Goal: Transaction & Acquisition: Book appointment/travel/reservation

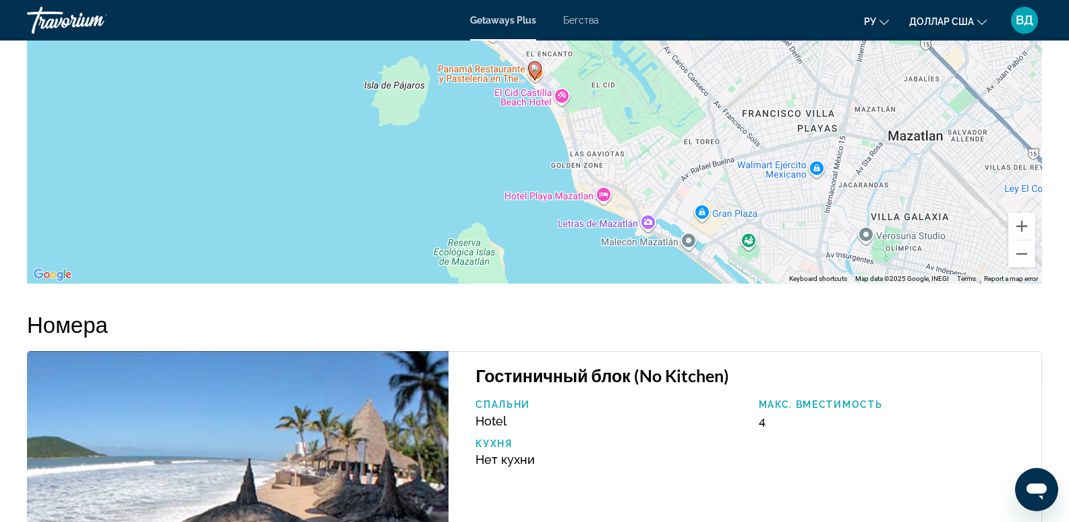
scroll to position [1707, 0]
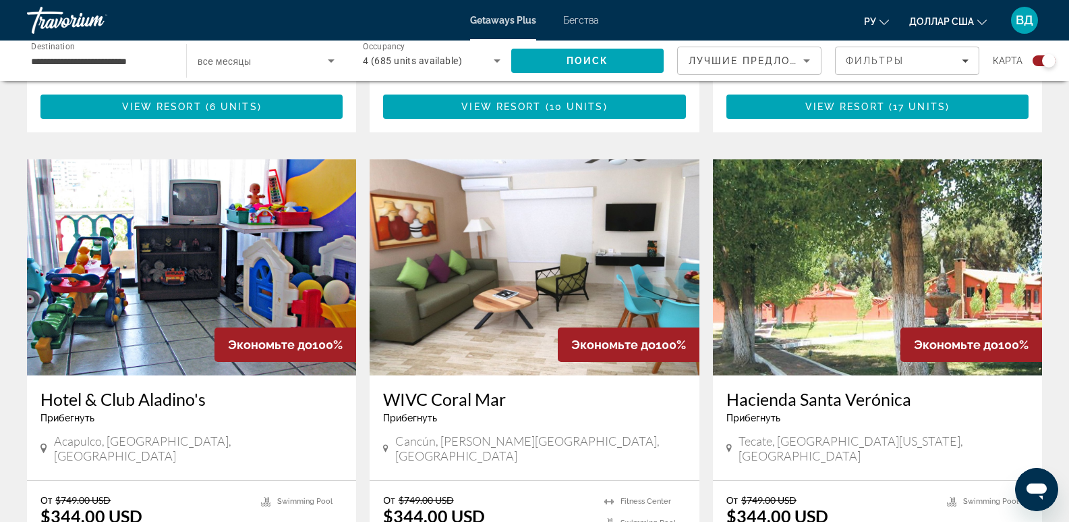
scroll to position [1349, 0]
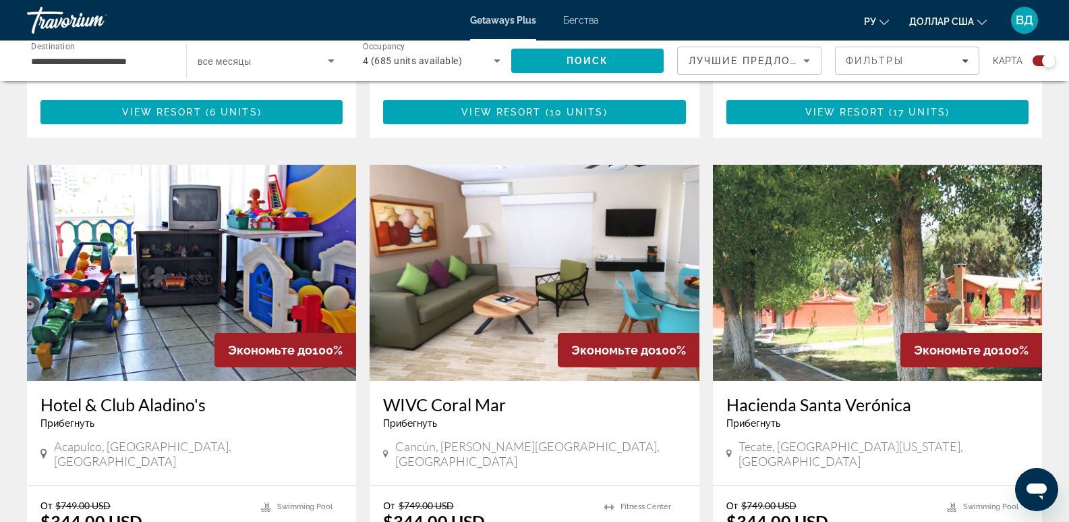
click at [462, 394] on h3 "WIVC Coral Mar" at bounding box center [534, 404] width 302 height 20
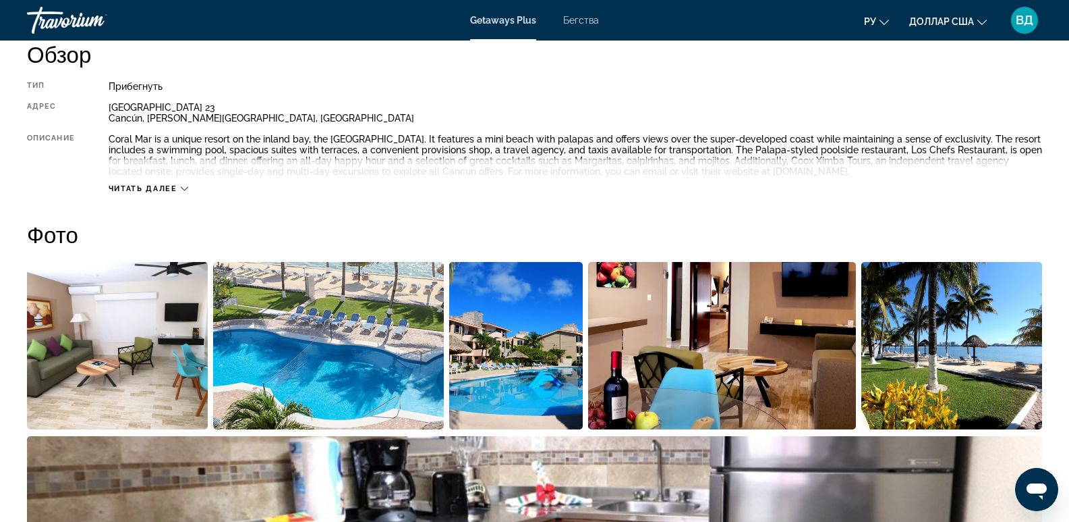
scroll to position [540, 0]
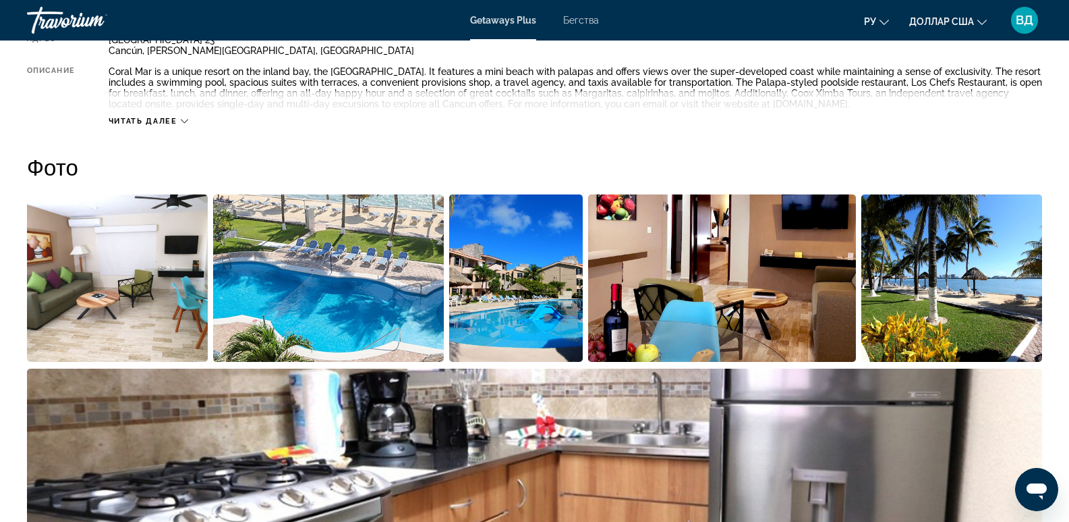
click at [363, 258] on img "Open full-screen image slider" at bounding box center [328, 277] width 231 height 167
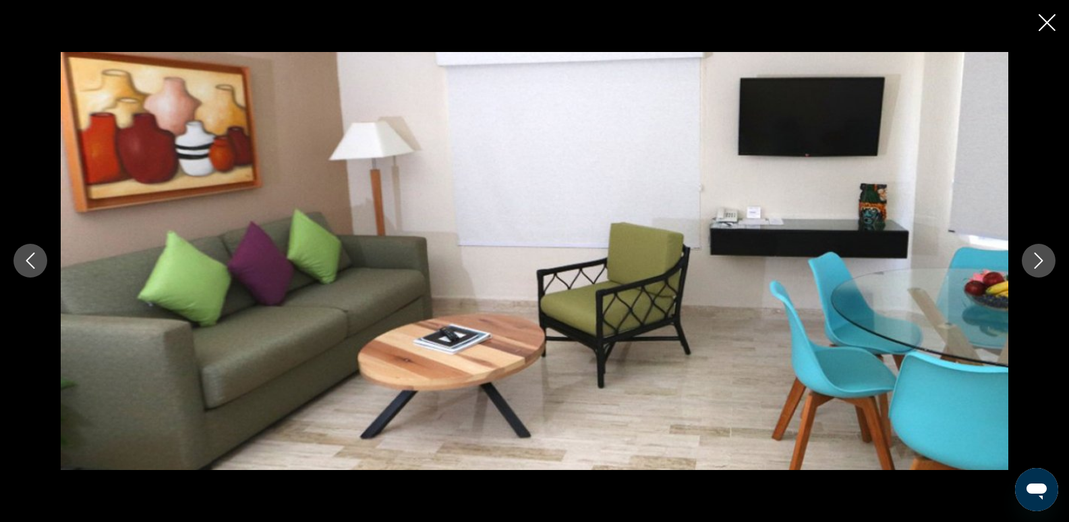
click at [1037, 258] on icon "Next image" at bounding box center [1039, 260] width 16 height 16
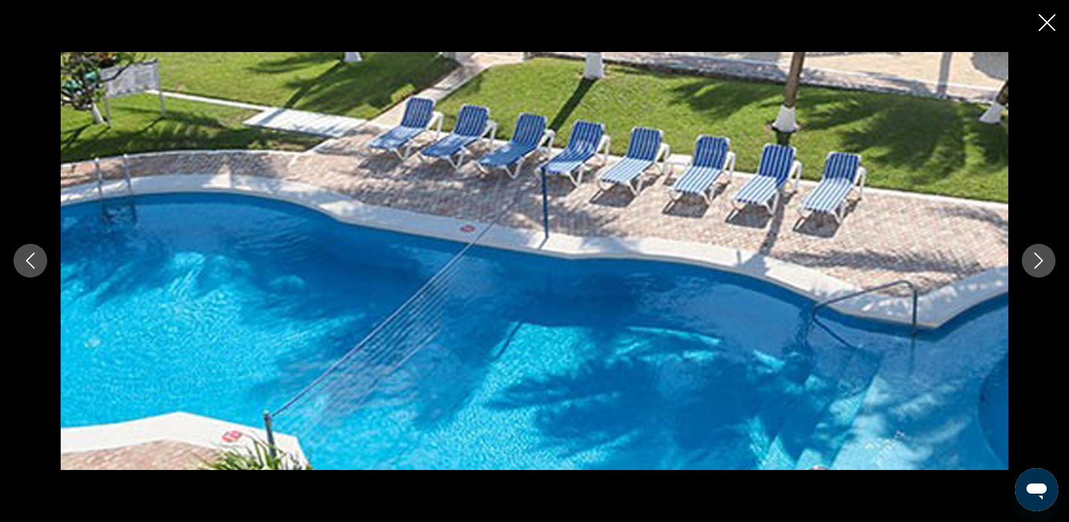
click at [1037, 258] on icon "Next image" at bounding box center [1039, 260] width 16 height 16
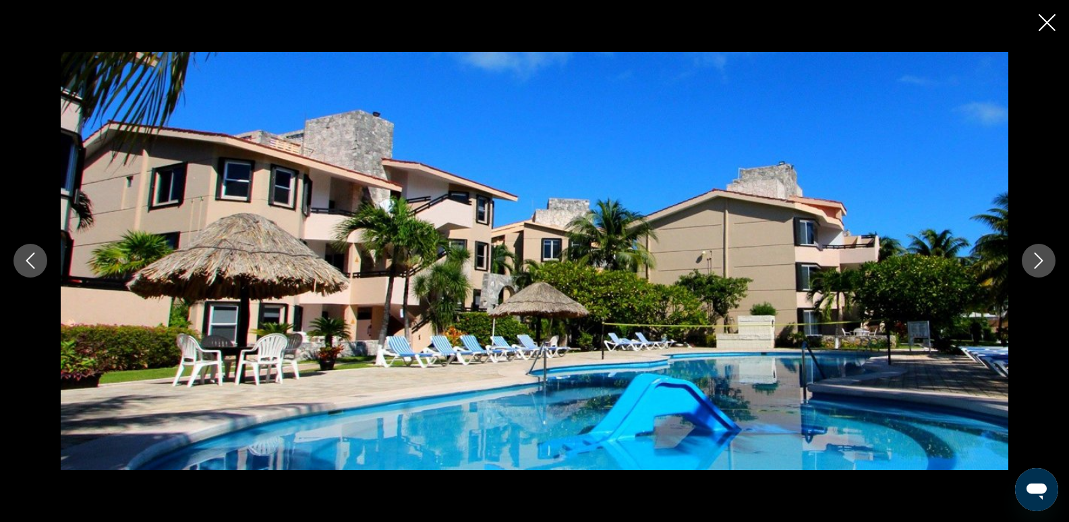
click at [1037, 258] on icon "Next image" at bounding box center [1039, 260] width 16 height 16
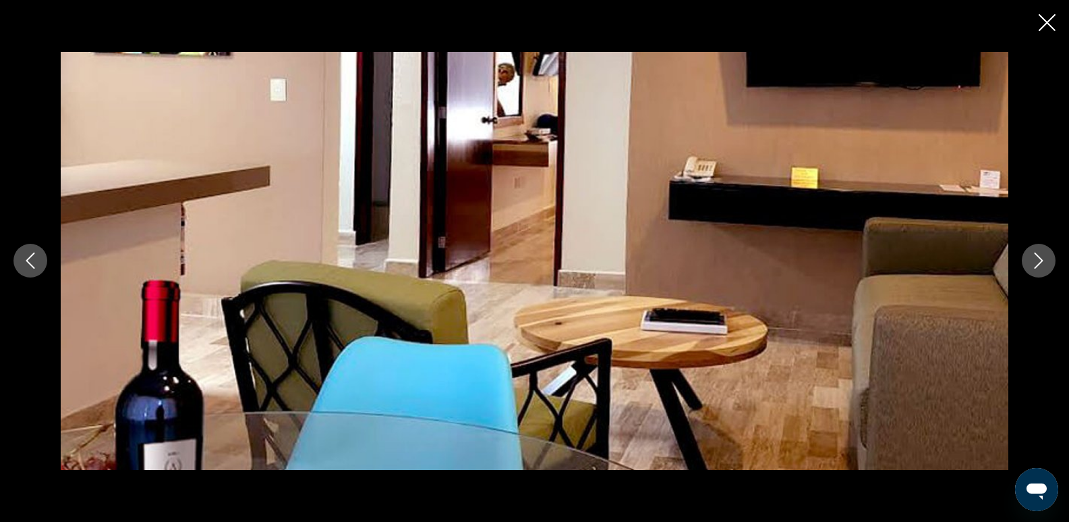
click at [1037, 258] on icon "Next image" at bounding box center [1039, 260] width 16 height 16
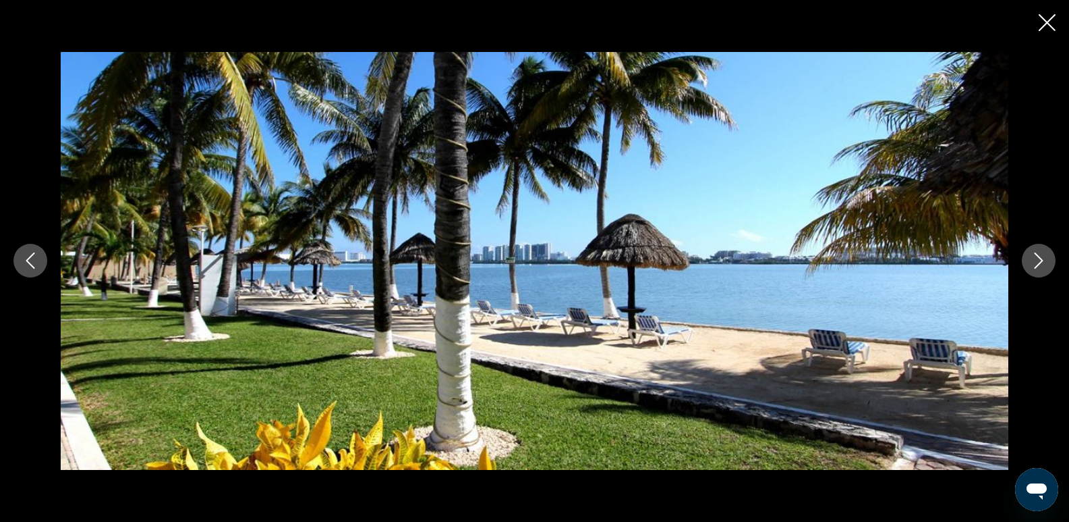
click at [1037, 258] on icon "Next image" at bounding box center [1039, 260] width 16 height 16
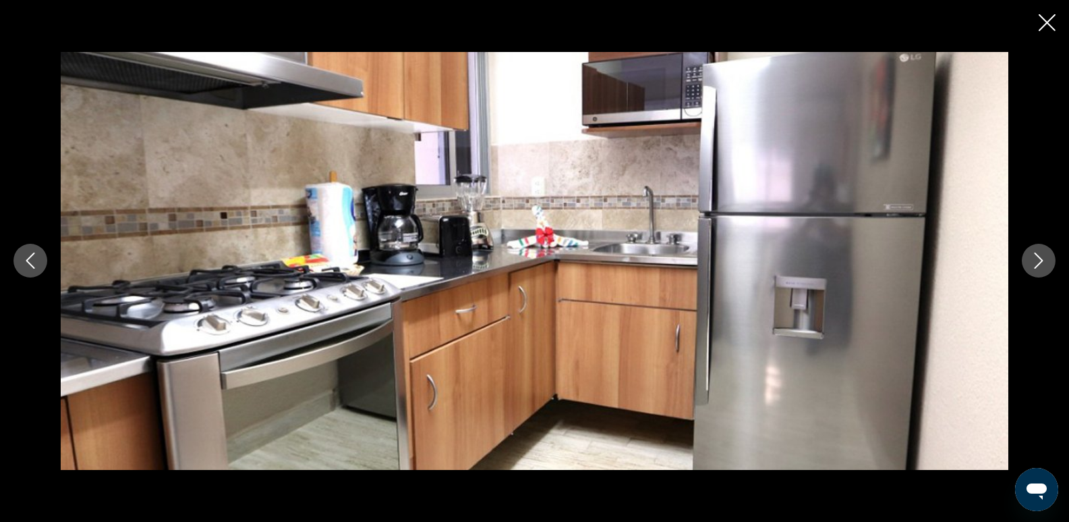
click at [1036, 257] on icon "Next image" at bounding box center [1039, 260] width 16 height 16
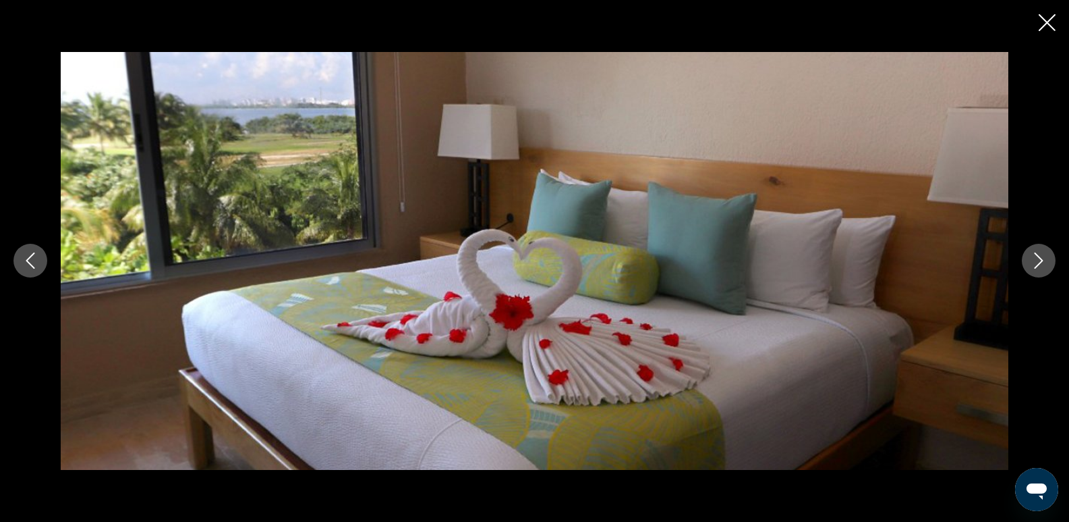
click at [1036, 257] on icon "Next image" at bounding box center [1039, 260] width 16 height 16
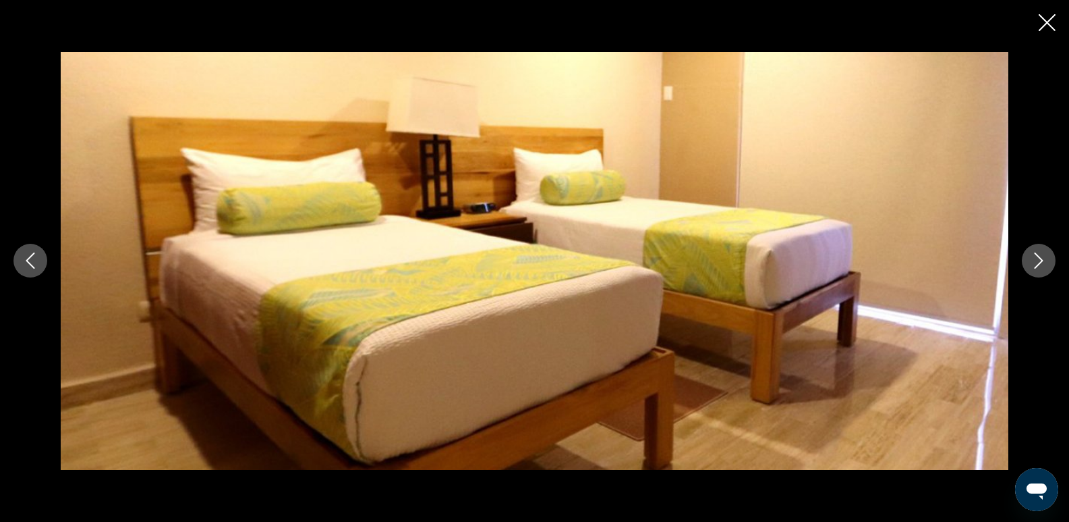
click at [1034, 259] on icon "Next image" at bounding box center [1039, 260] width 16 height 16
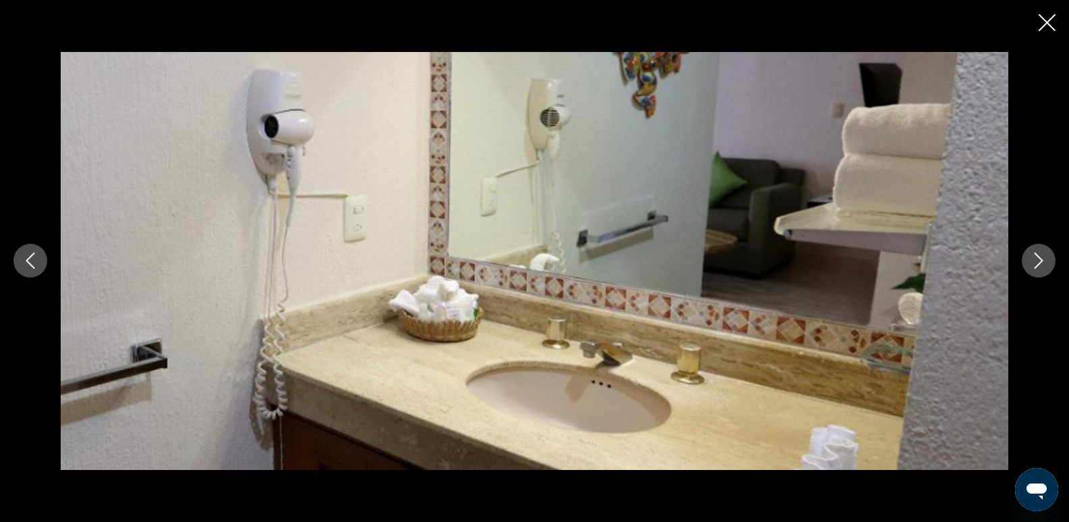
click at [1036, 262] on icon "Next image" at bounding box center [1039, 260] width 16 height 16
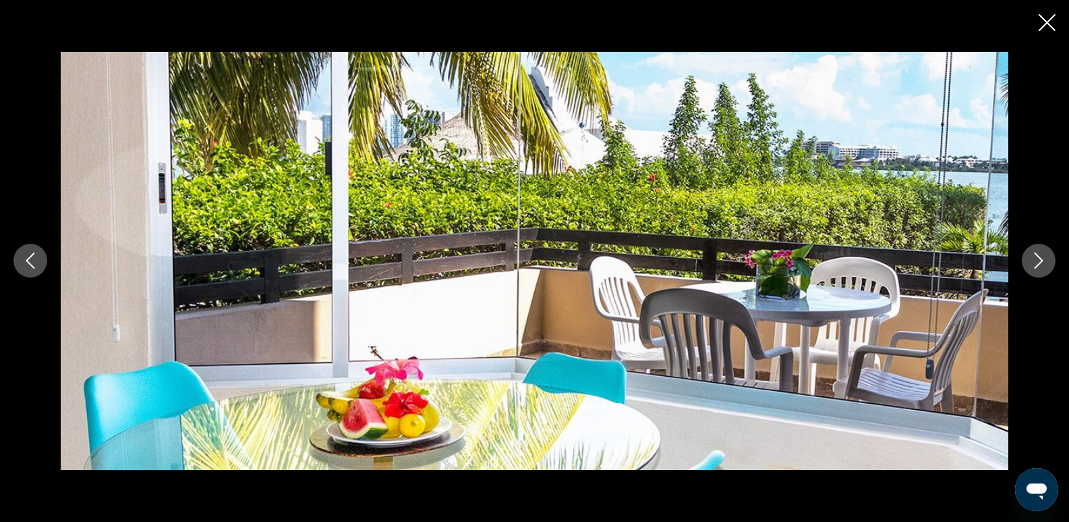
click at [1036, 262] on icon "Next image" at bounding box center [1039, 260] width 16 height 16
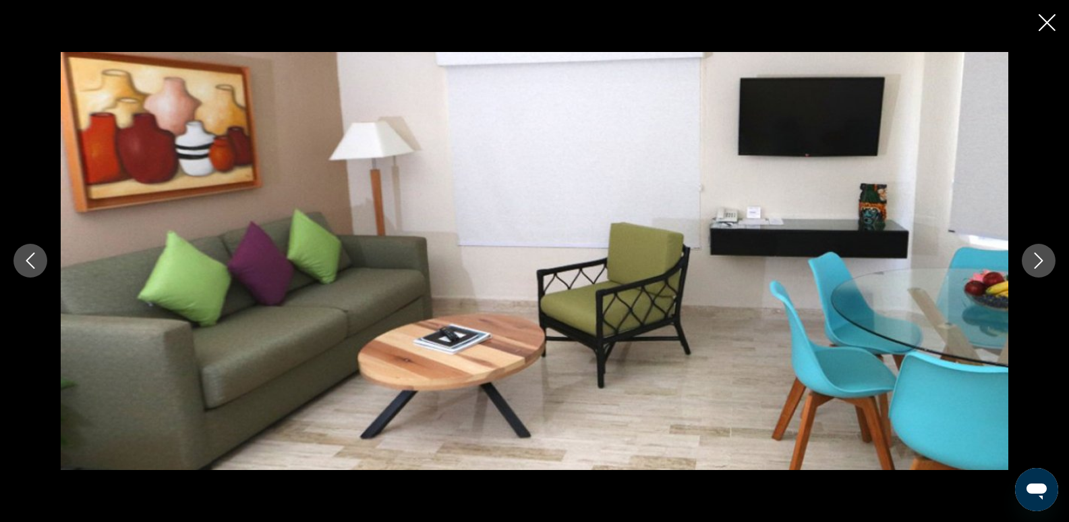
click at [1036, 262] on icon "Next image" at bounding box center [1039, 260] width 16 height 16
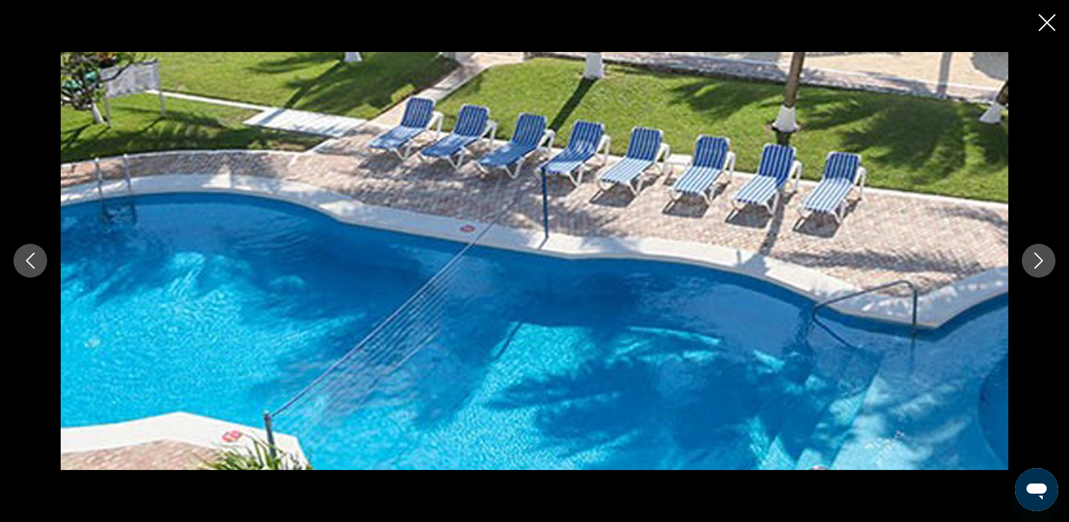
click at [1036, 262] on icon "Next image" at bounding box center [1039, 260] width 16 height 16
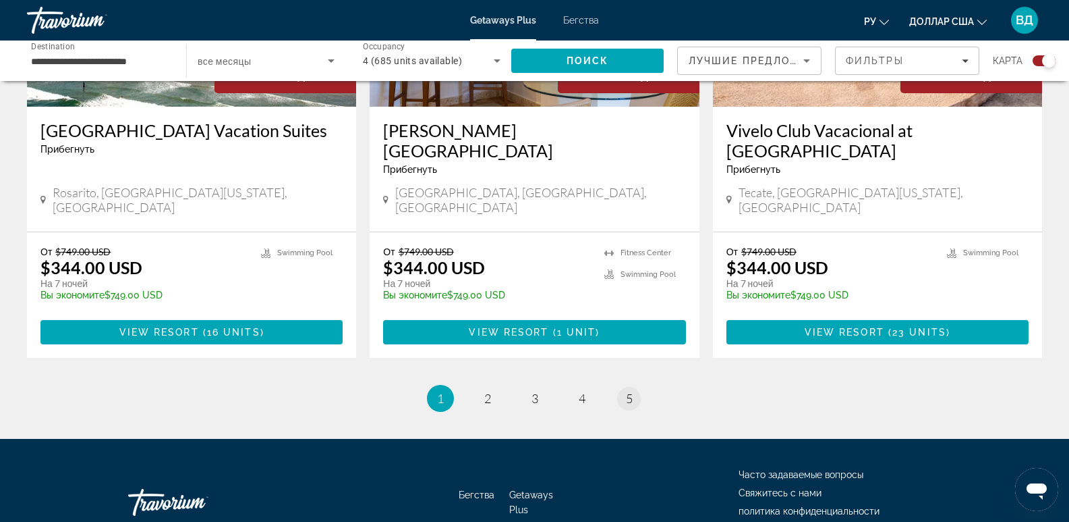
scroll to position [2100, 0]
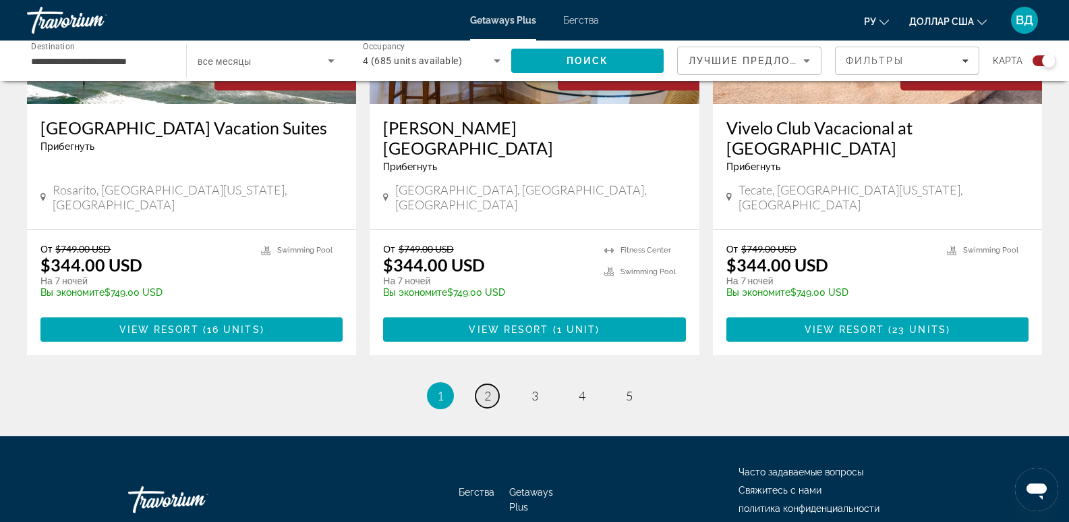
click at [485, 388] on span "2" at bounding box center [487, 395] width 7 height 15
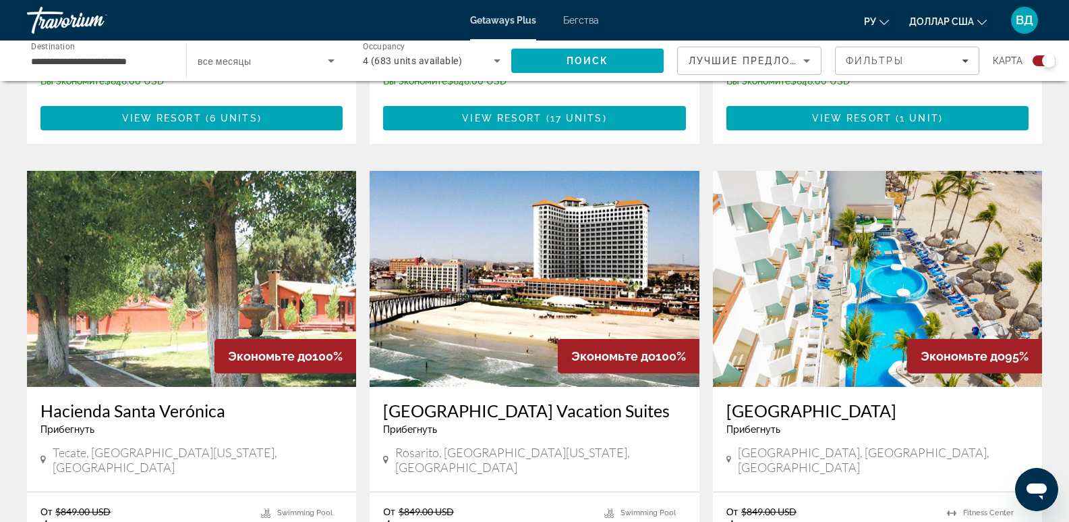
scroll to position [877, 0]
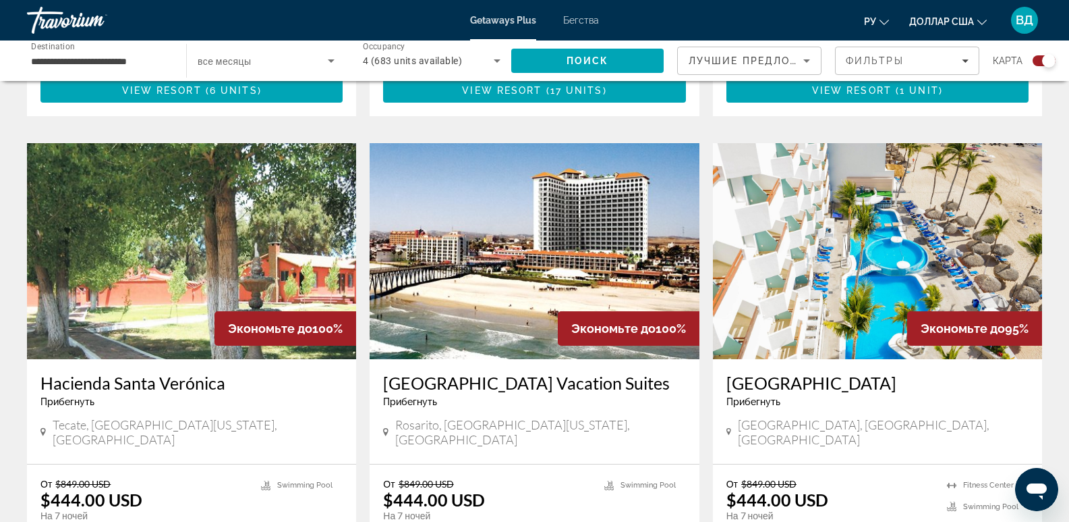
click at [752, 372] on h3 "[GEOGRAPHIC_DATA]" at bounding box center [878, 382] width 302 height 20
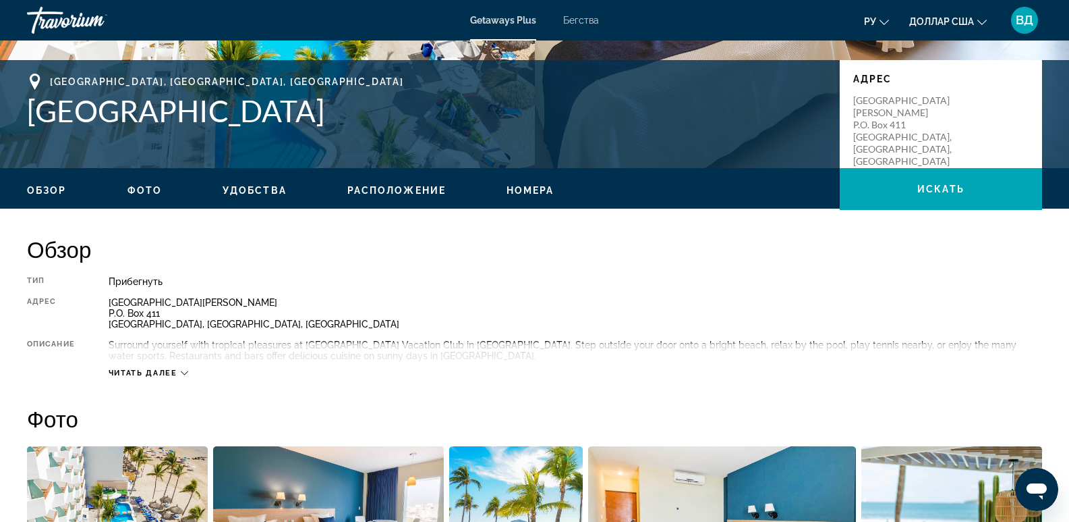
scroll to position [270, 0]
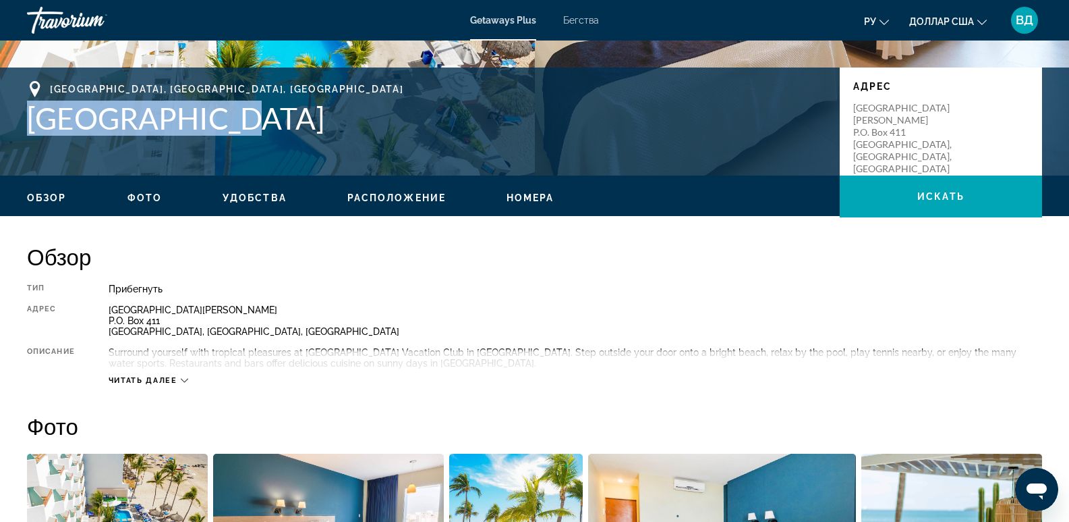
drag, startPoint x: 25, startPoint y: 115, endPoint x: 223, endPoint y: 134, distance: 198.5
click at [224, 146] on div "[GEOGRAPHIC_DATA], [GEOGRAPHIC_DATA], [GEOGRAPHIC_DATA] [GEOGRAPHIC_DATA] [GEOG…" at bounding box center [534, 121] width 1069 height 81
copy h1 "[GEOGRAPHIC_DATA]"
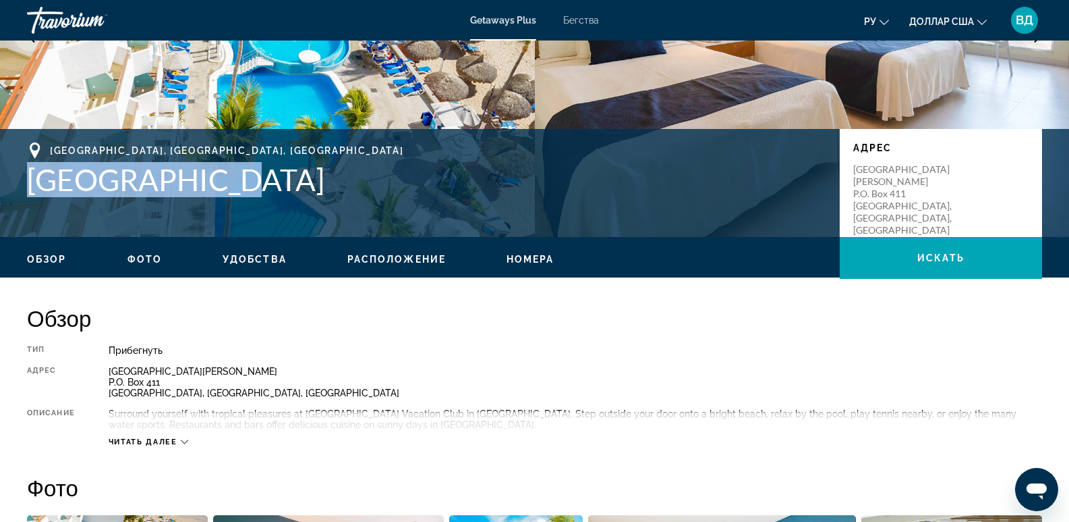
scroll to position [0, 0]
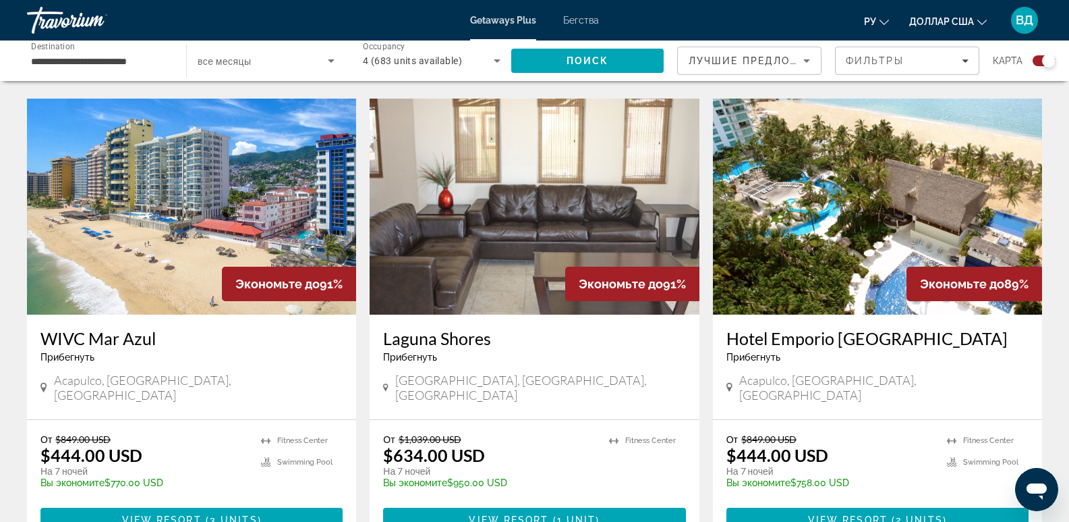
scroll to position [2079, 0]
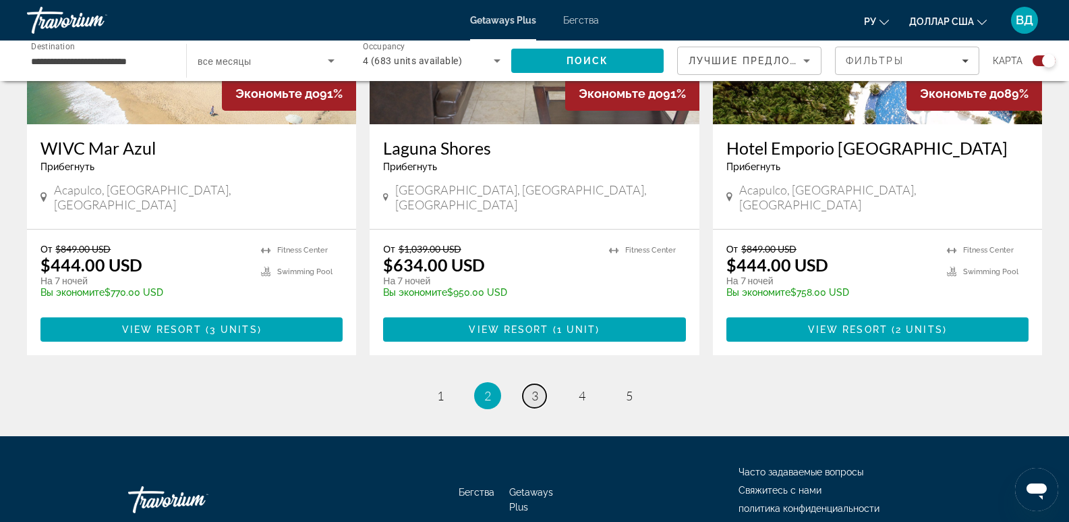
click at [532, 388] on span "3" at bounding box center [535, 395] width 7 height 15
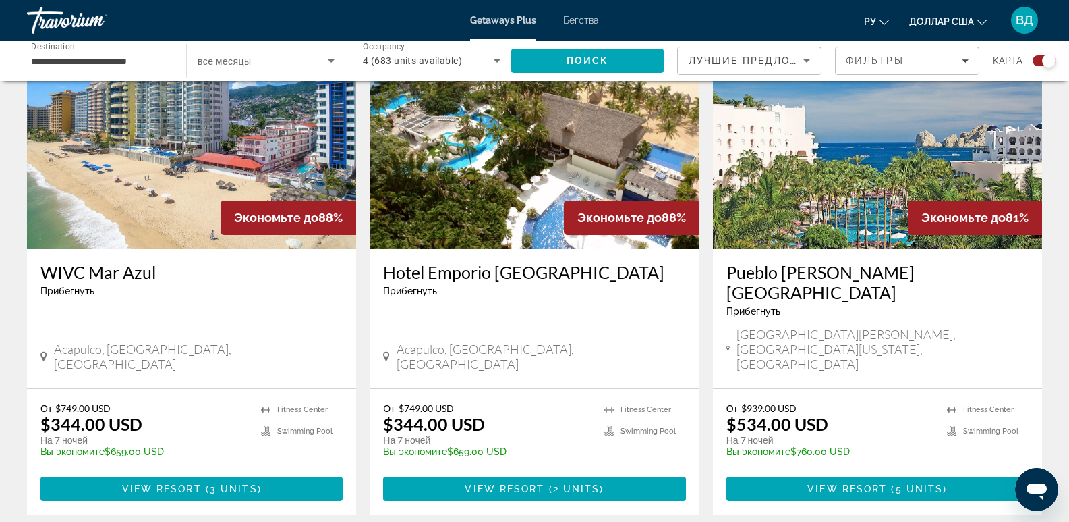
scroll to position [540, 0]
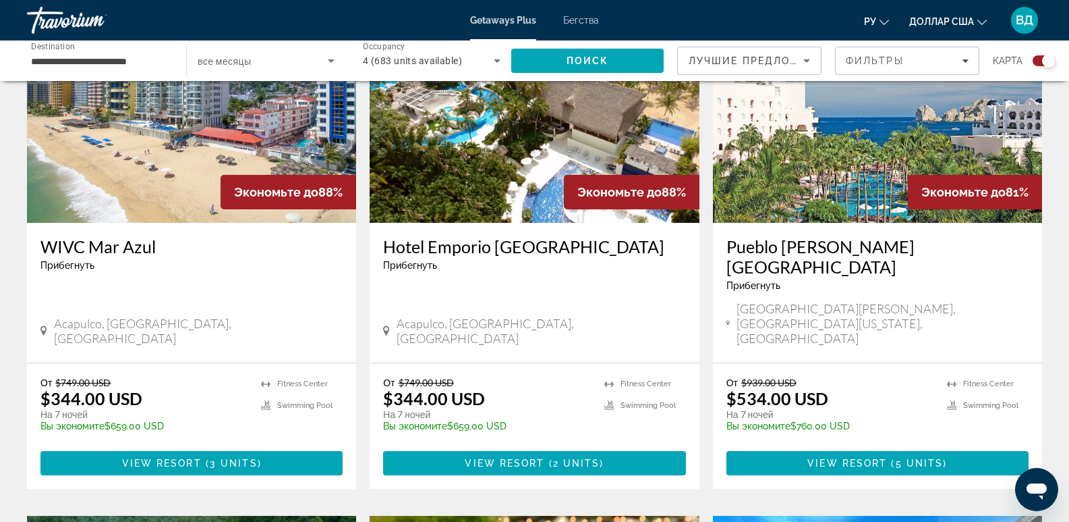
click at [778, 245] on h3 "Pueblo [PERSON_NAME][GEOGRAPHIC_DATA]" at bounding box center [878, 256] width 302 height 40
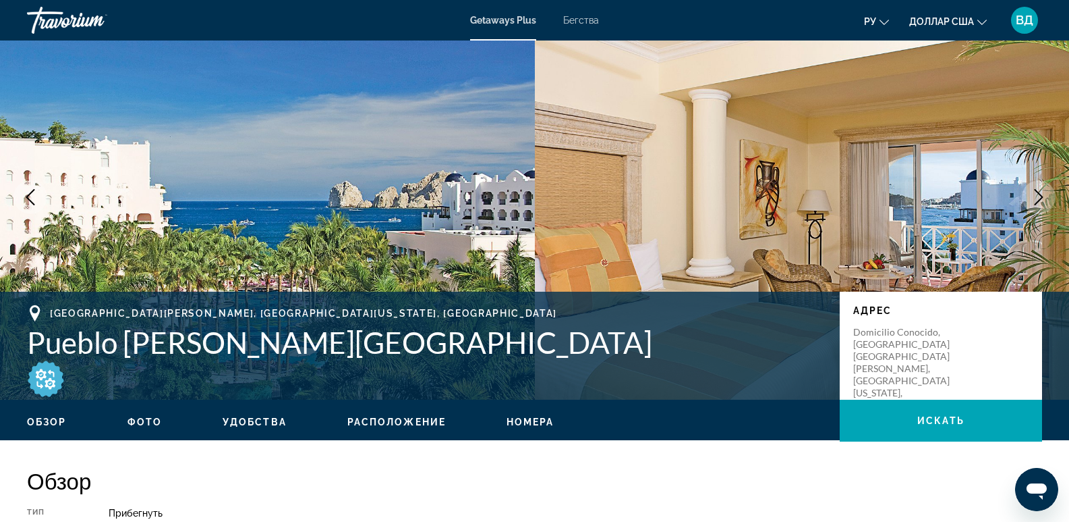
scroll to position [67, 0]
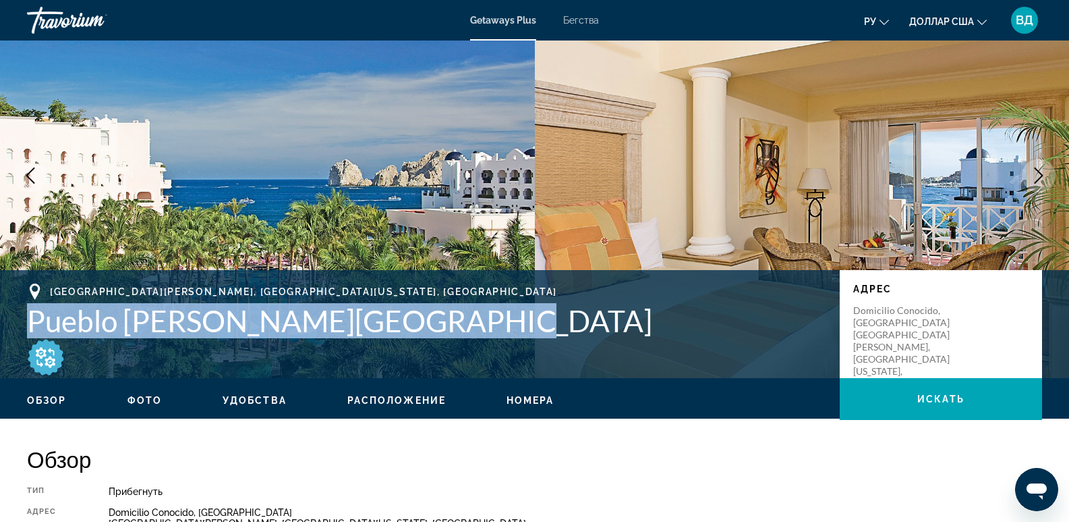
drag, startPoint x: 22, startPoint y: 318, endPoint x: 557, endPoint y: 329, distance: 535.8
click at [557, 329] on div "[GEOGRAPHIC_DATA][PERSON_NAME], [GEOGRAPHIC_DATA][US_STATE], [GEOGRAPHIC_DATA] …" at bounding box center [534, 323] width 1069 height 81
copy h1 "Pueblo [PERSON_NAME][GEOGRAPHIC_DATA]"
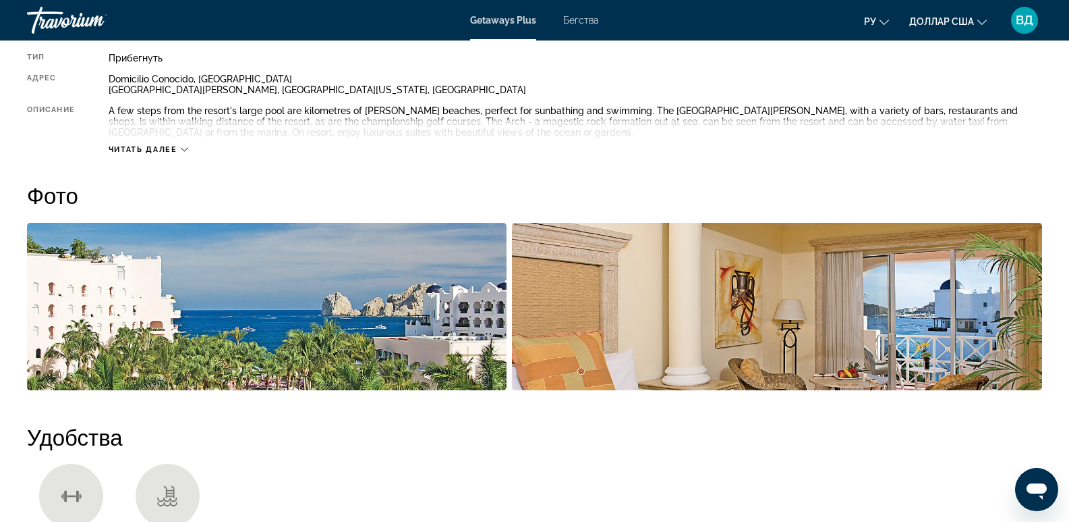
scroll to position [540, 0]
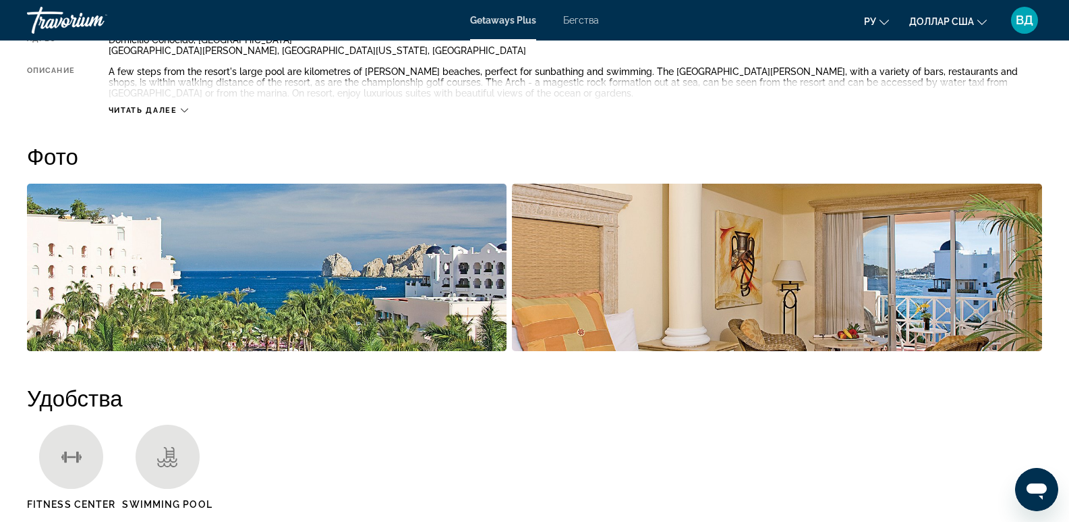
click at [55, 160] on h2 "Фото" at bounding box center [534, 155] width 1015 height 27
click at [1019, 273] on img "Open full-screen image slider" at bounding box center [777, 267] width 530 height 167
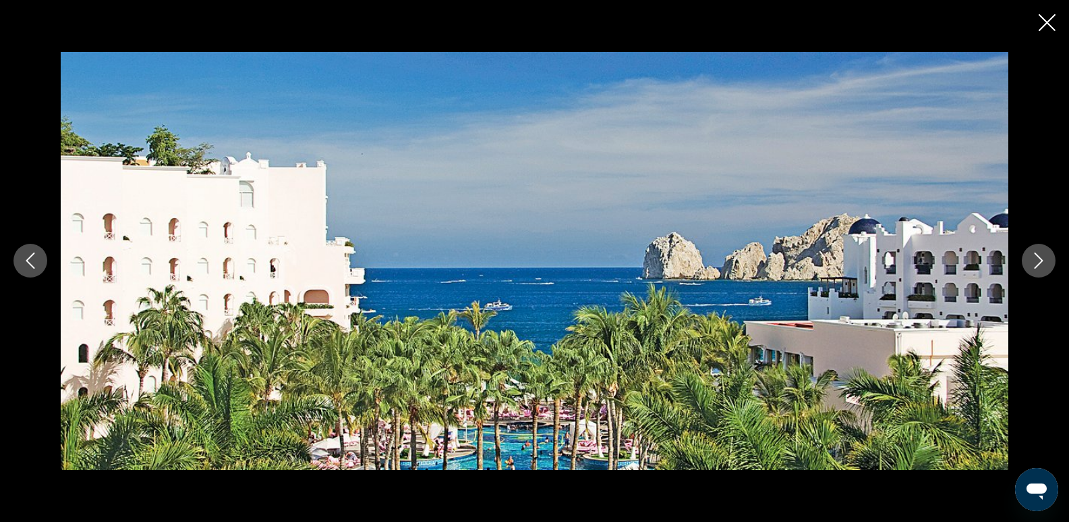
click at [1034, 261] on icon "Next image" at bounding box center [1039, 260] width 16 height 16
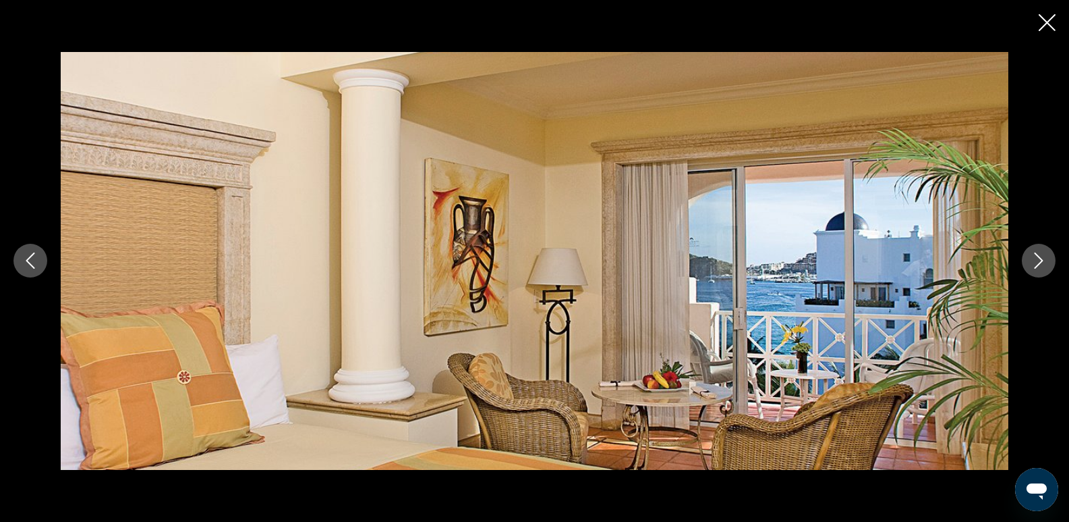
click at [1034, 260] on icon "Next image" at bounding box center [1039, 260] width 16 height 16
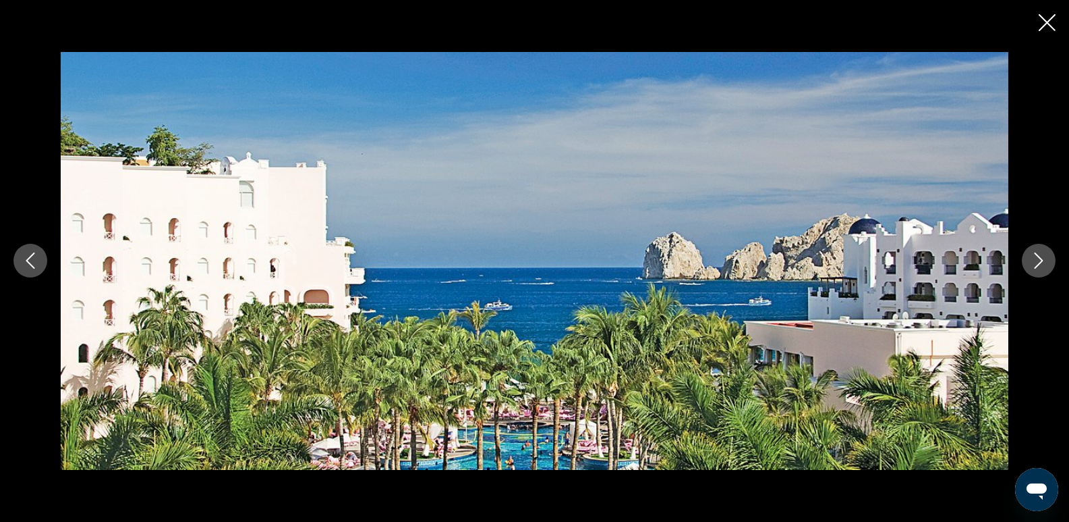
click at [1036, 258] on icon "Next image" at bounding box center [1039, 260] width 16 height 16
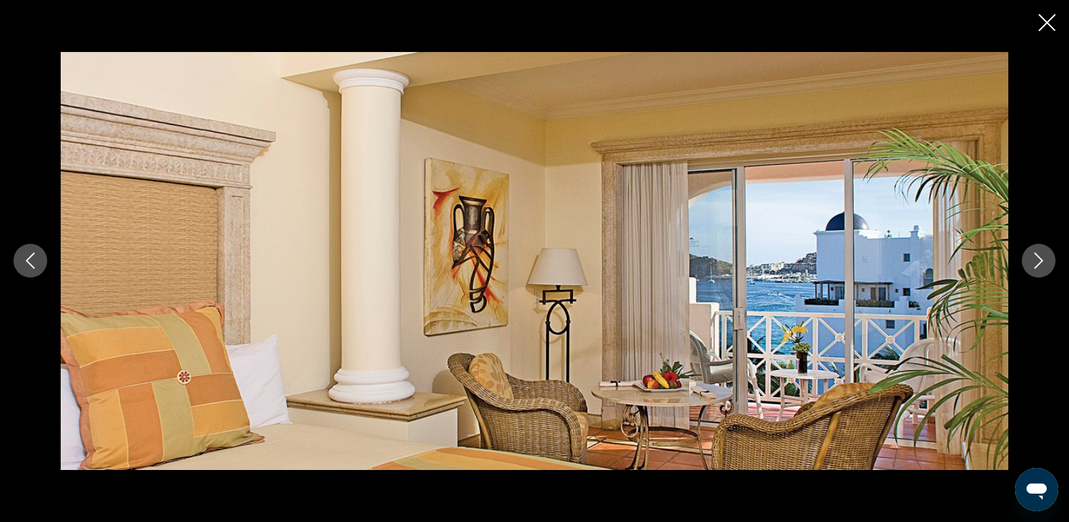
click at [1036, 258] on icon "Next image" at bounding box center [1039, 260] width 16 height 16
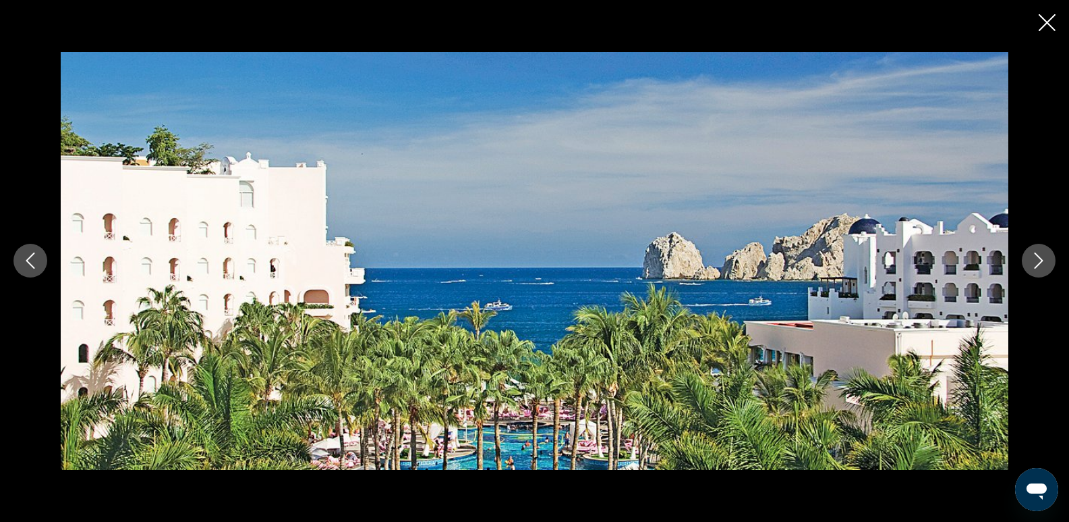
click at [1036, 258] on icon "Next image" at bounding box center [1039, 260] width 16 height 16
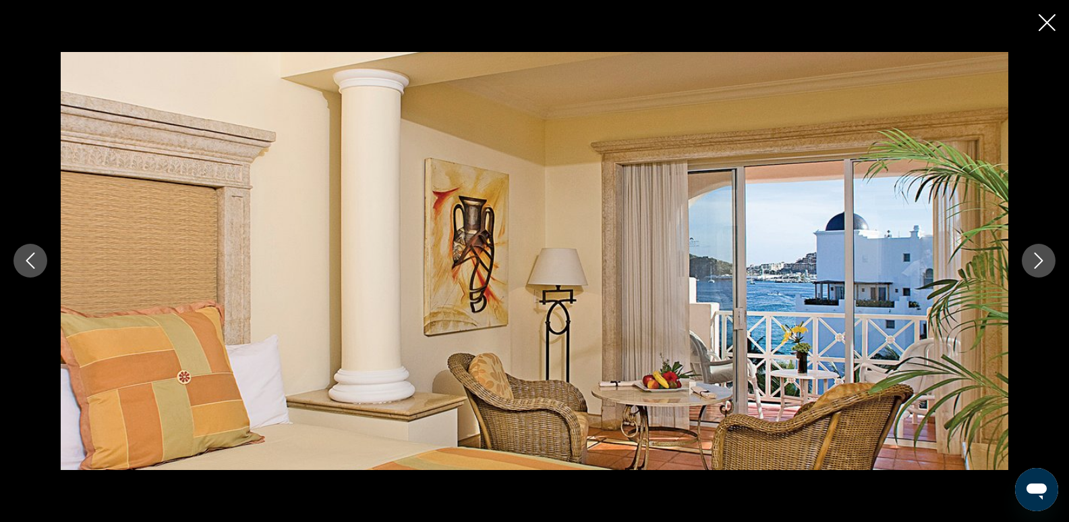
click at [1036, 258] on icon "Next image" at bounding box center [1039, 260] width 16 height 16
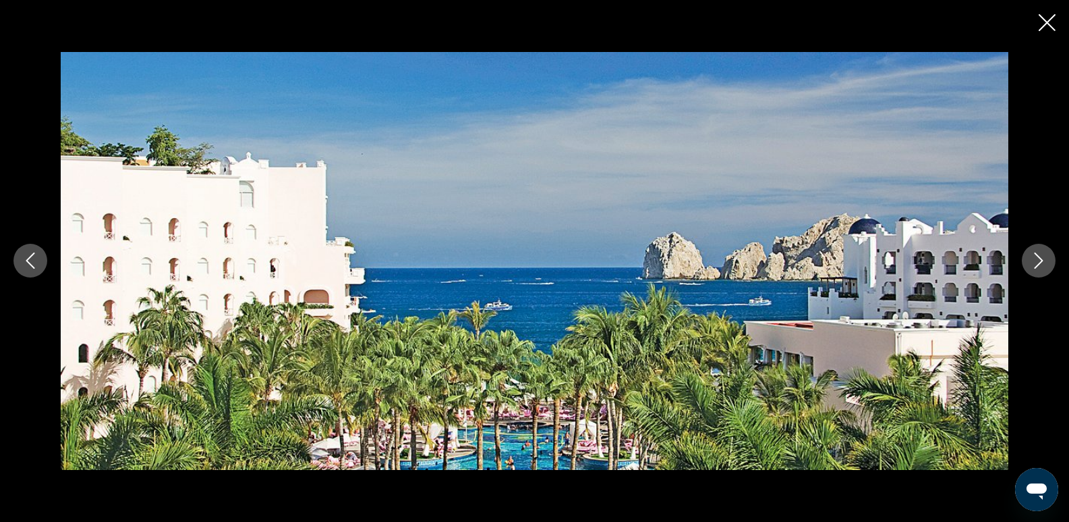
click at [1036, 258] on icon "Next image" at bounding box center [1039, 260] width 16 height 16
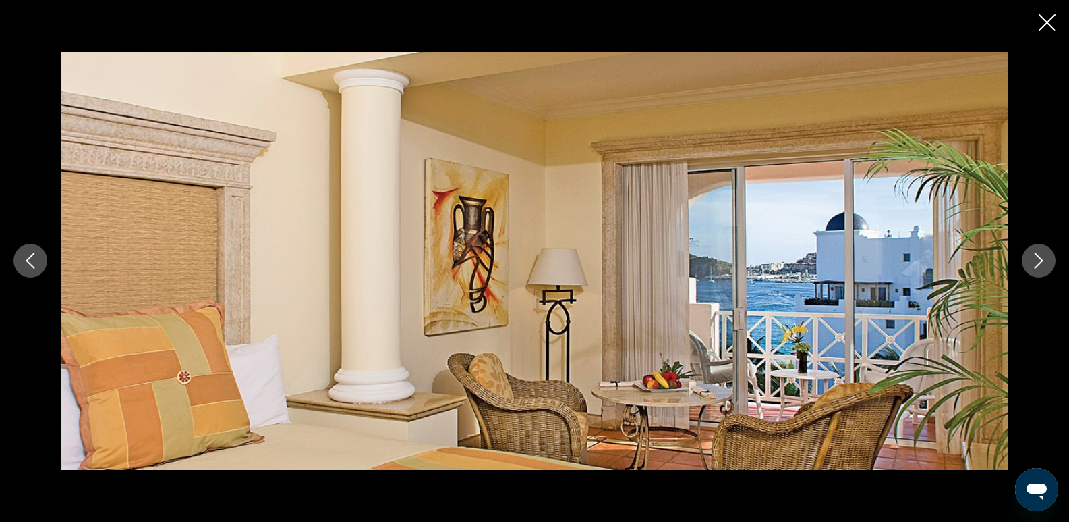
click at [1036, 258] on icon "Next image" at bounding box center [1039, 260] width 16 height 16
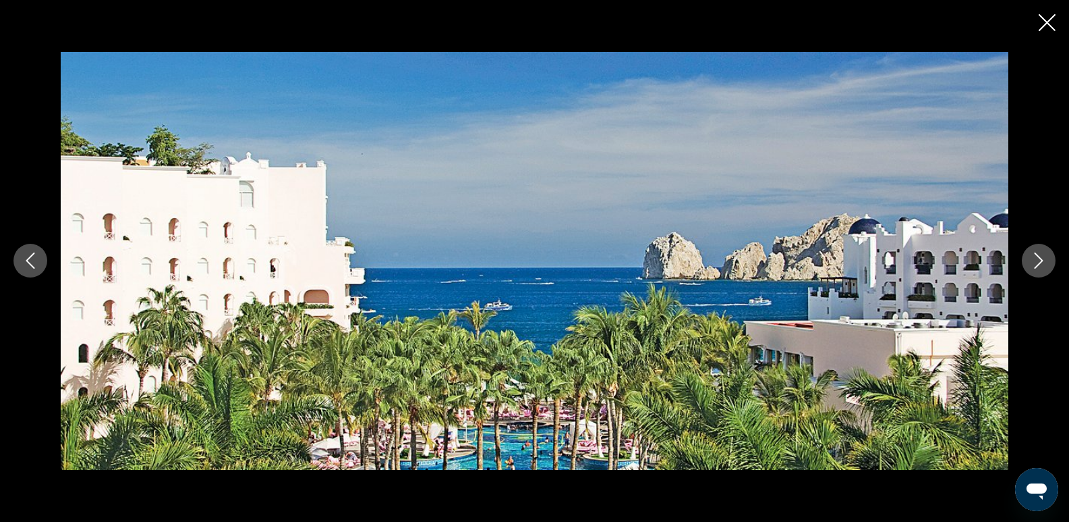
click at [1036, 258] on icon "Next image" at bounding box center [1039, 260] width 16 height 16
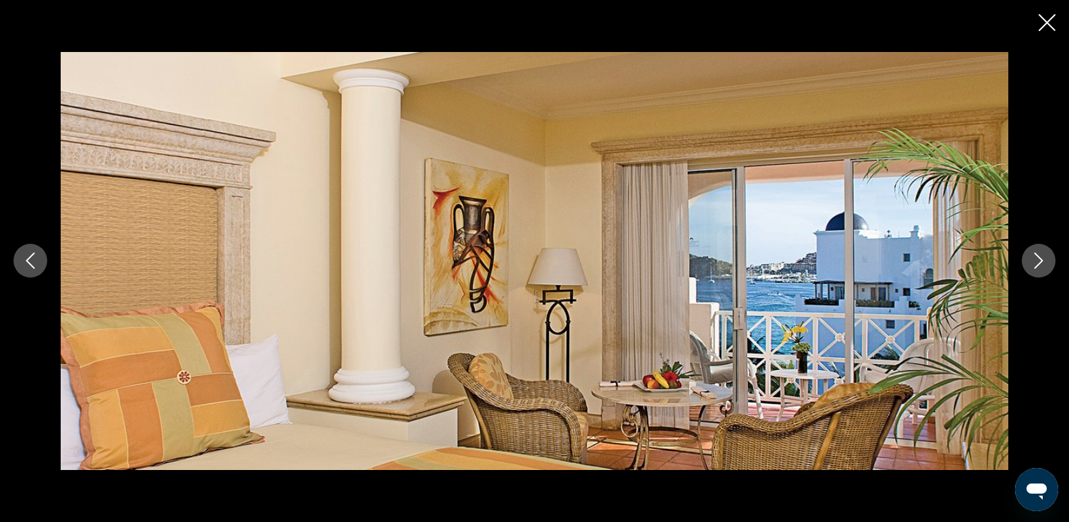
click at [1036, 258] on icon "Next image" at bounding box center [1039, 260] width 16 height 16
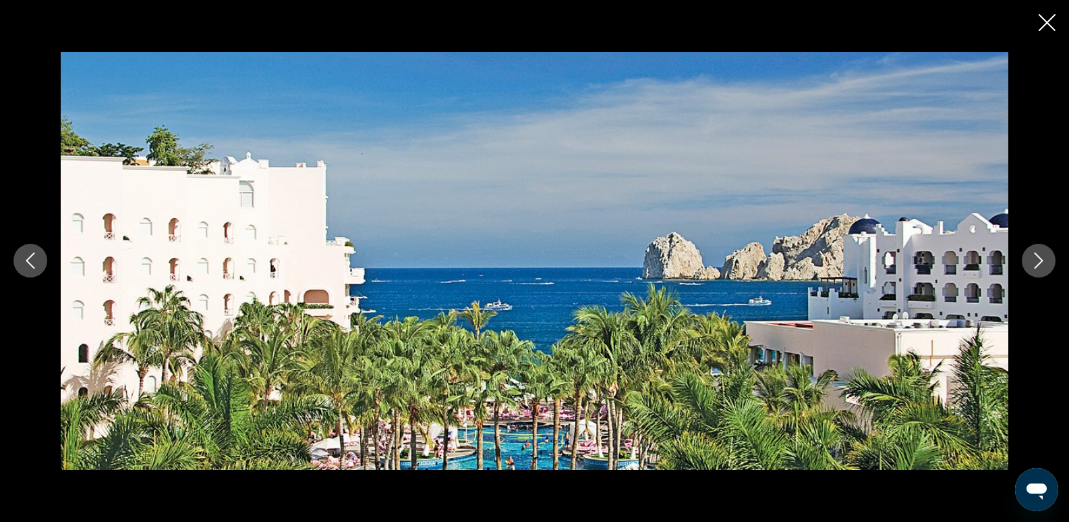
click at [1036, 257] on icon "Next image" at bounding box center [1039, 260] width 16 height 16
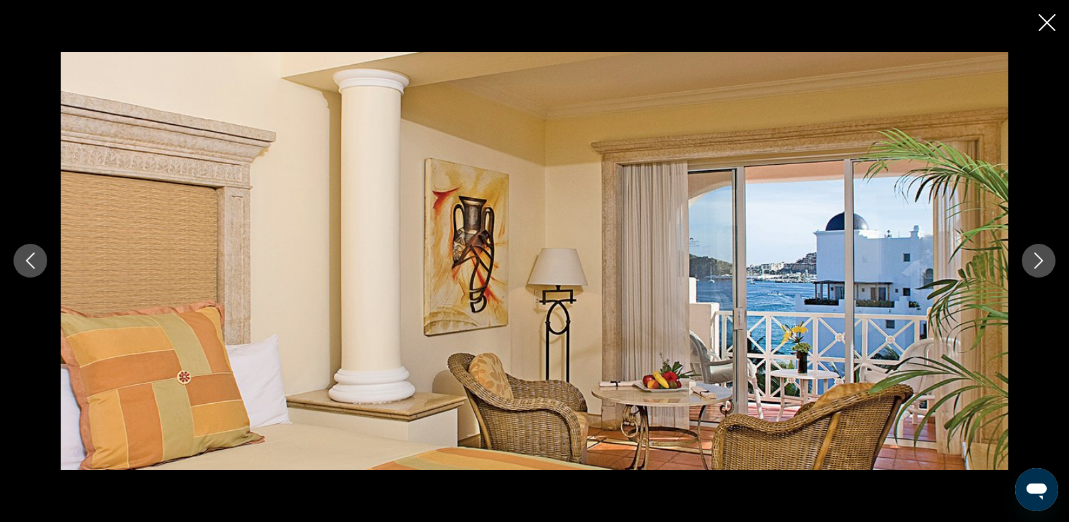
click at [1036, 257] on icon "Next image" at bounding box center [1039, 260] width 16 height 16
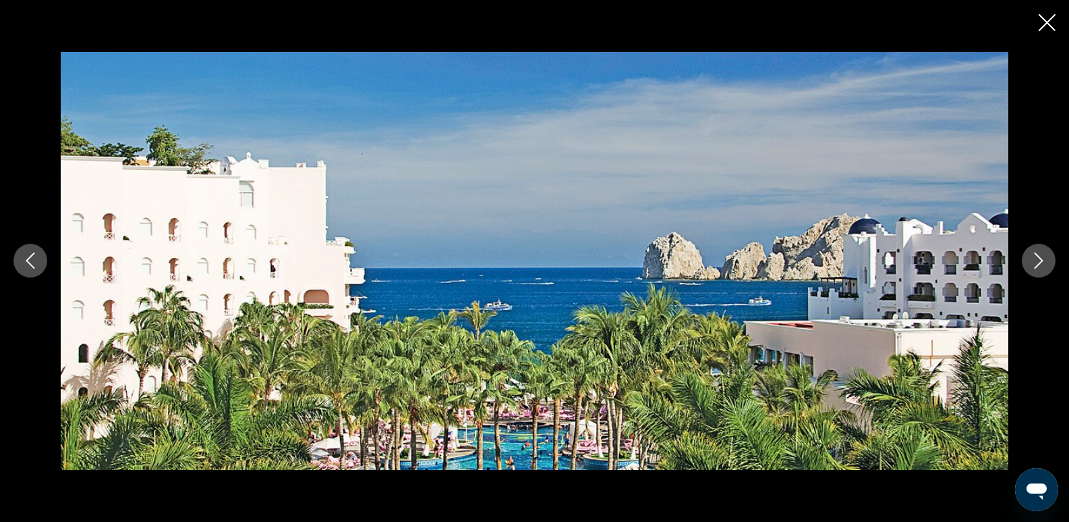
click at [1036, 257] on icon "Next image" at bounding box center [1039, 260] width 16 height 16
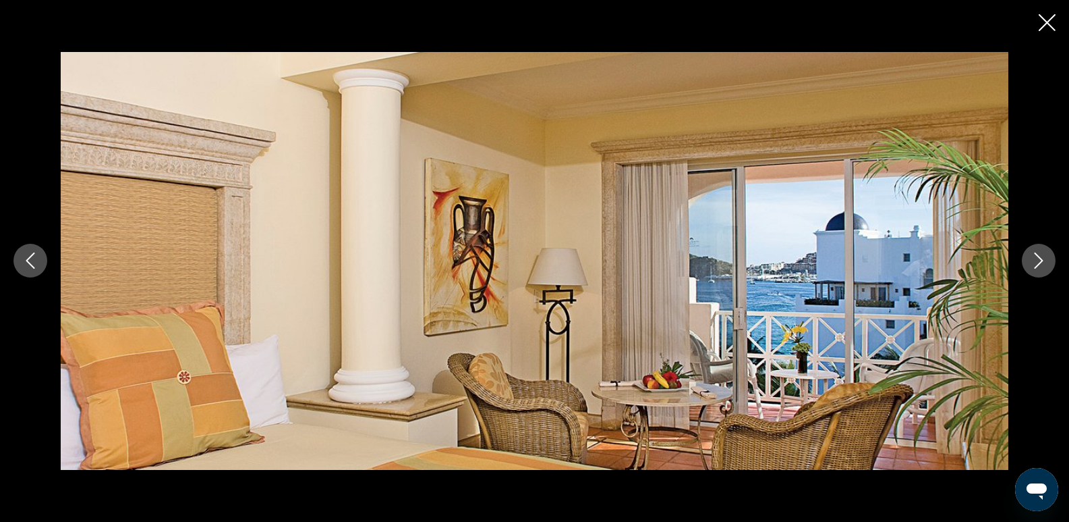
click at [1036, 257] on icon "Next image" at bounding box center [1039, 260] width 16 height 16
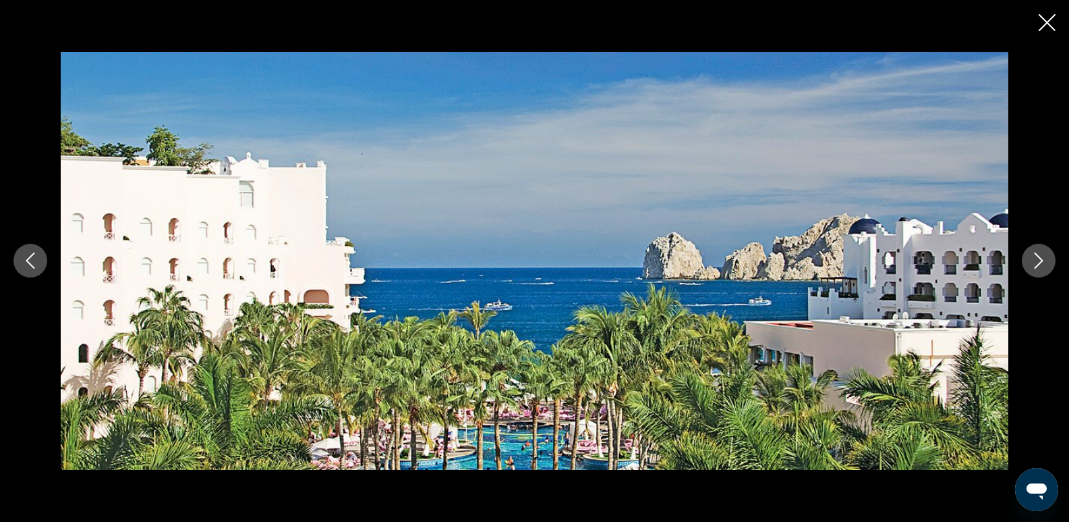
click at [1036, 257] on icon "Next image" at bounding box center [1039, 260] width 16 height 16
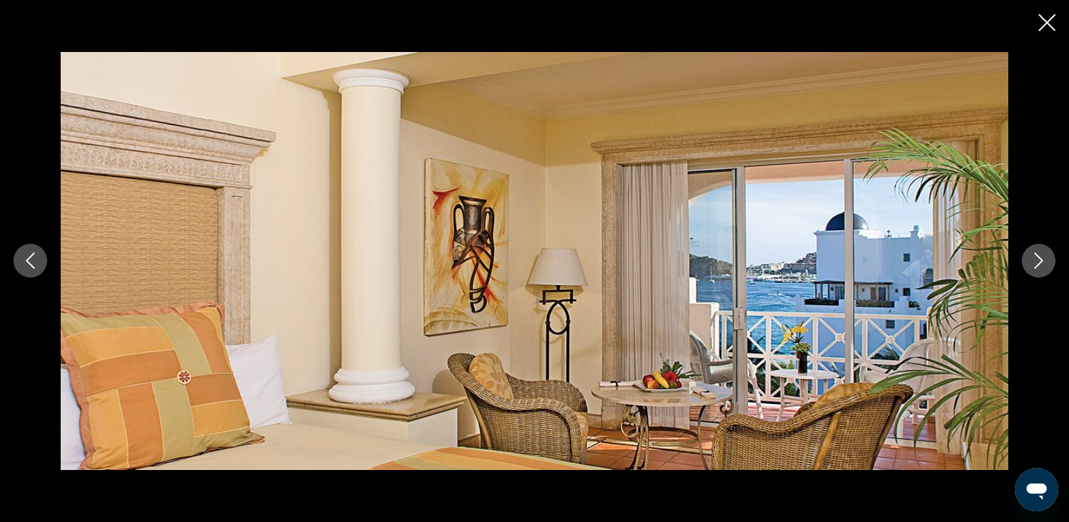
click at [1036, 257] on icon "Next image" at bounding box center [1039, 260] width 16 height 16
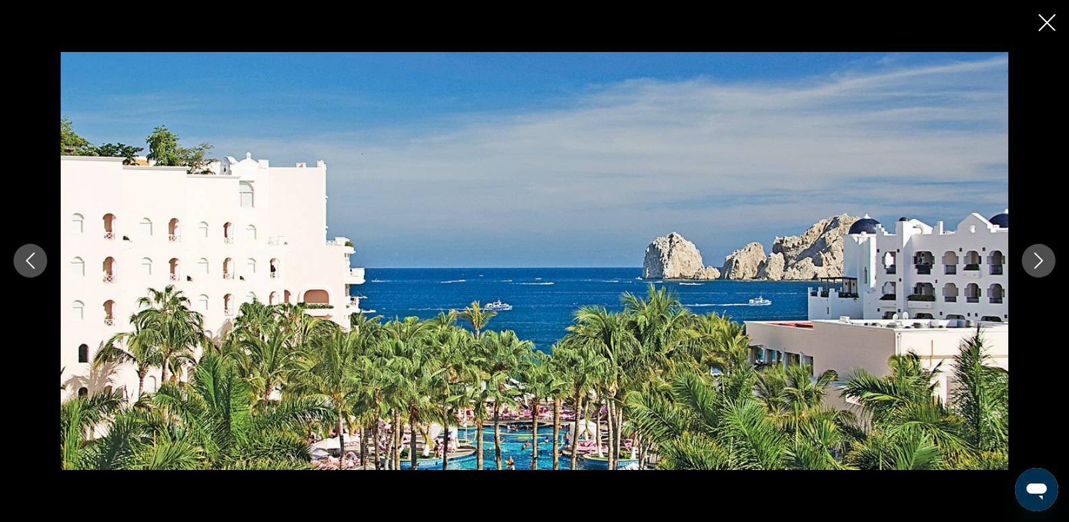
click at [1036, 257] on icon "Next image" at bounding box center [1039, 260] width 16 height 16
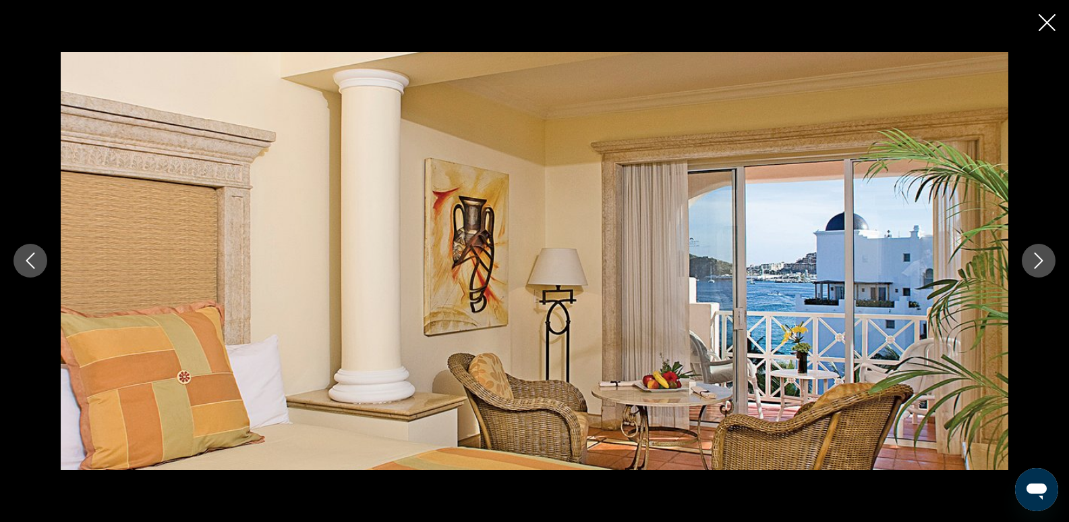
click at [1036, 257] on icon "Next image" at bounding box center [1039, 260] width 16 height 16
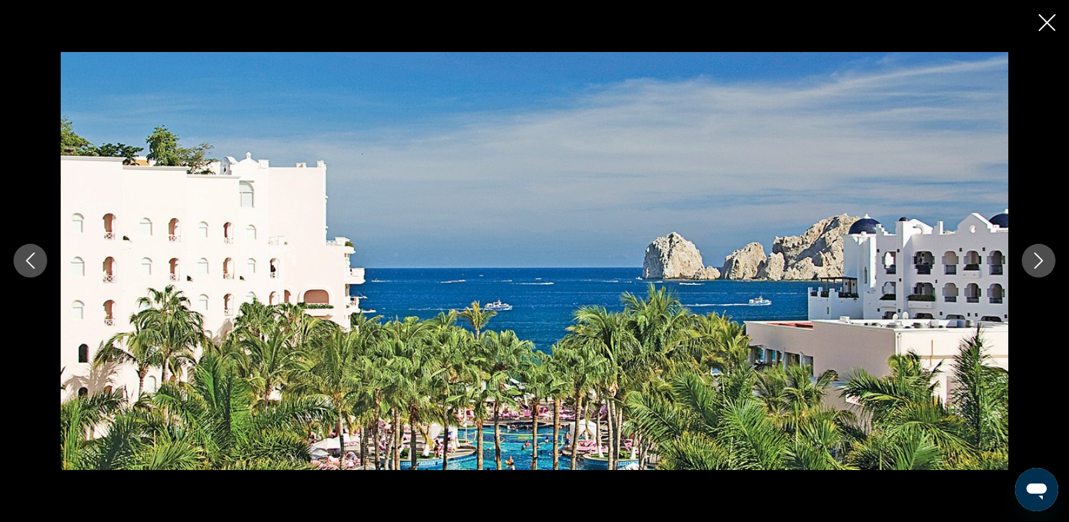
click at [1036, 257] on icon "Next image" at bounding box center [1039, 260] width 16 height 16
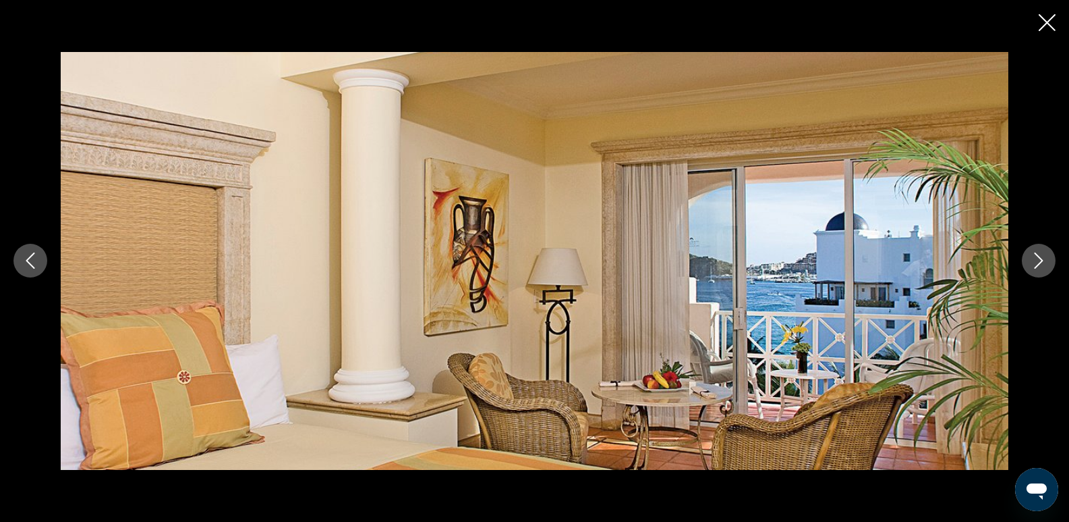
click at [1049, 18] on icon "Close slideshow" at bounding box center [1047, 22] width 17 height 17
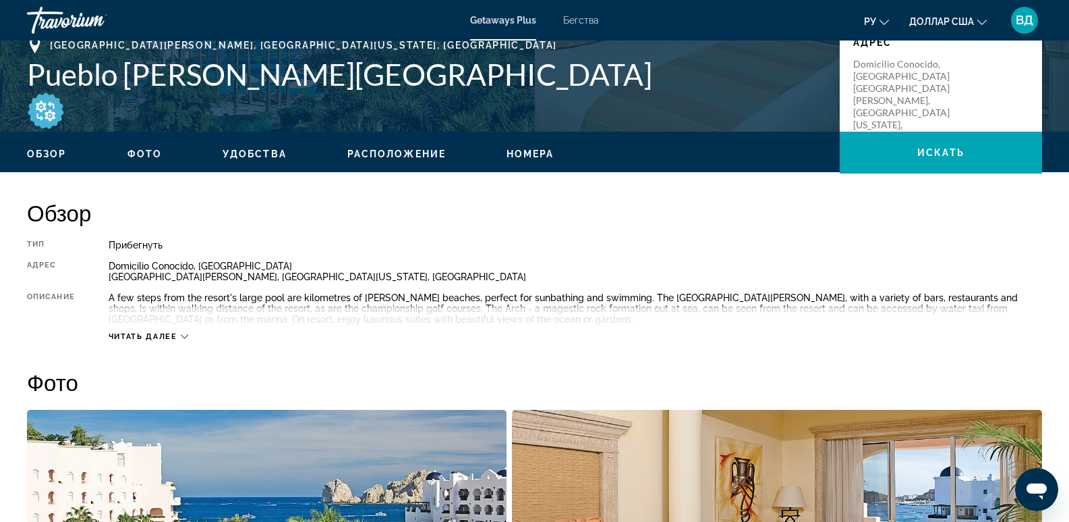
scroll to position [337, 0]
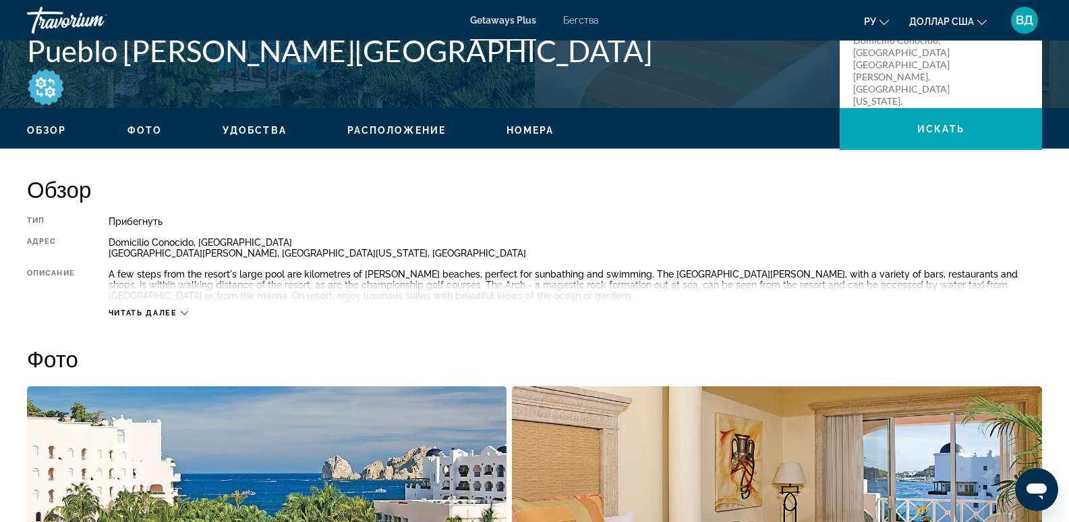
click at [185, 315] on icon "Основное содержание" at bounding box center [184, 312] width 7 height 7
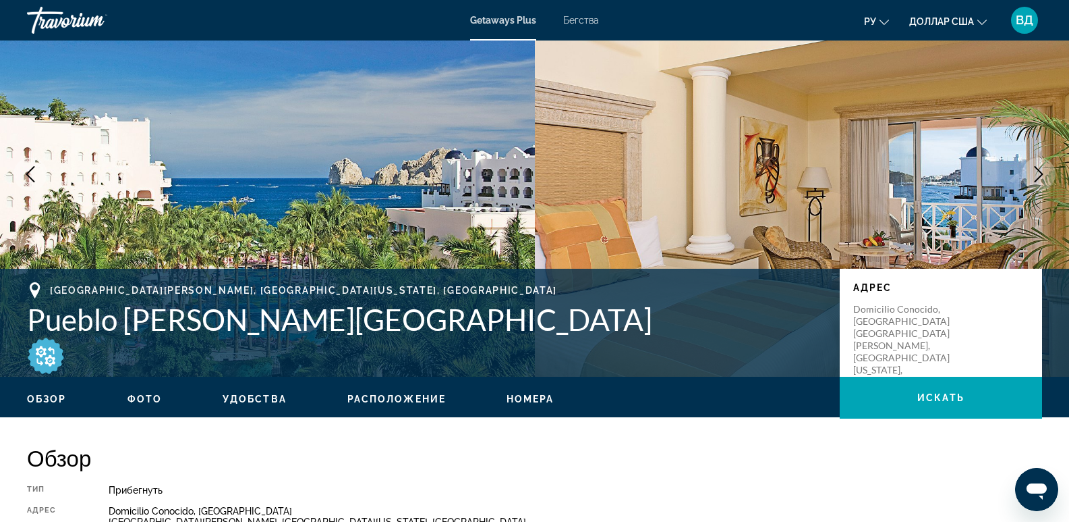
scroll to position [67, 0]
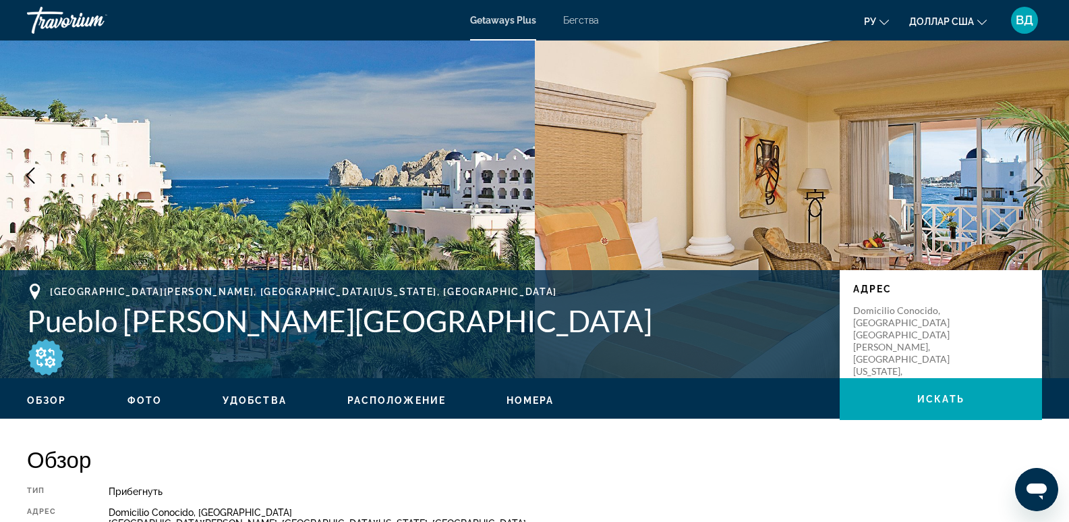
click at [1039, 178] on icon "Next image" at bounding box center [1039, 175] width 16 height 16
click at [1037, 174] on icon "Next image" at bounding box center [1039, 175] width 16 height 16
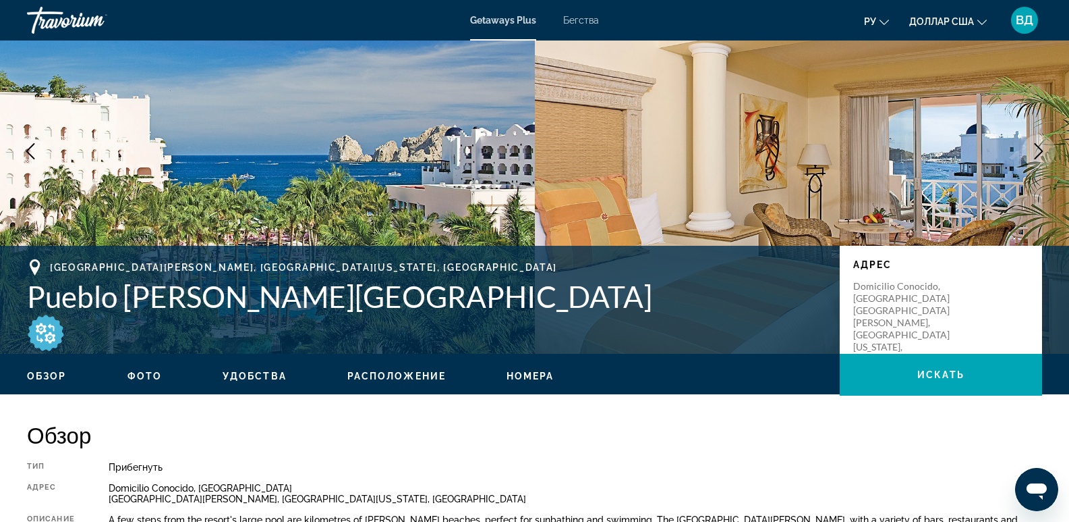
scroll to position [0, 0]
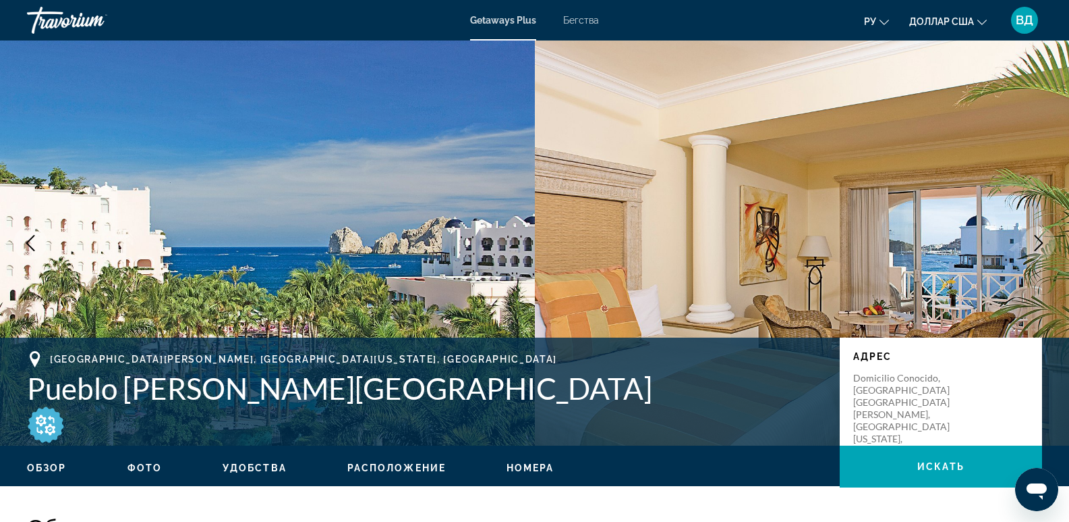
click at [1042, 237] on icon "Next image" at bounding box center [1039, 243] width 16 height 16
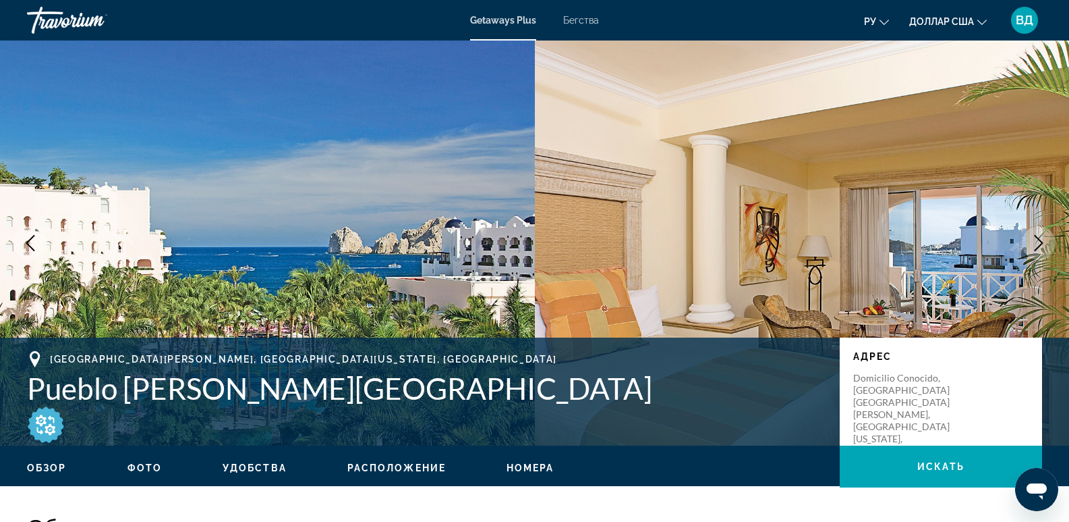
click at [1042, 237] on icon "Next image" at bounding box center [1039, 243] width 16 height 16
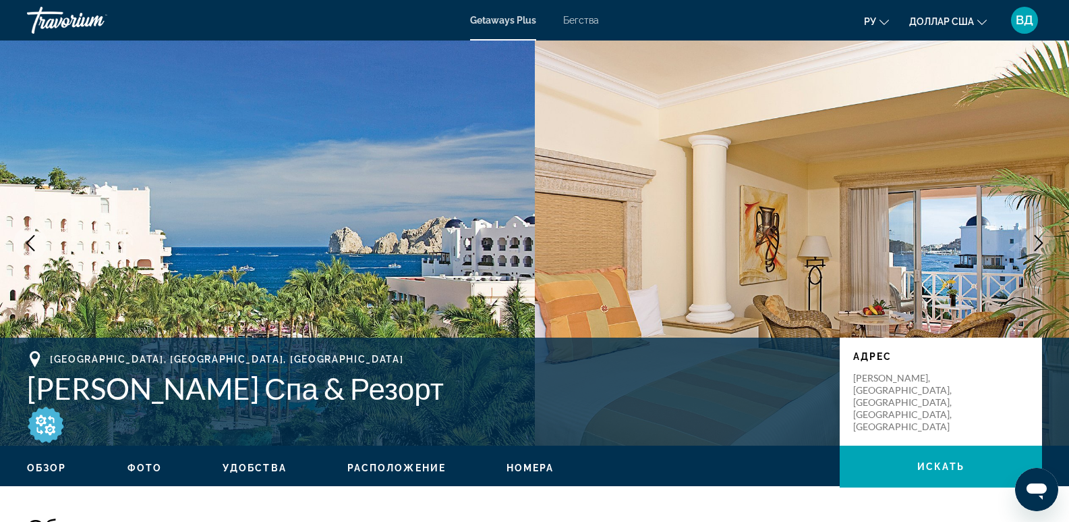
click at [1036, 245] on icon "Следующее изображение" at bounding box center [1039, 243] width 16 height 16
click at [1036, 240] on icon "Следующее изображение" at bounding box center [1039, 243] width 16 height 16
click at [30, 244] on icon "Предыдущее изображение" at bounding box center [30, 243] width 16 height 16
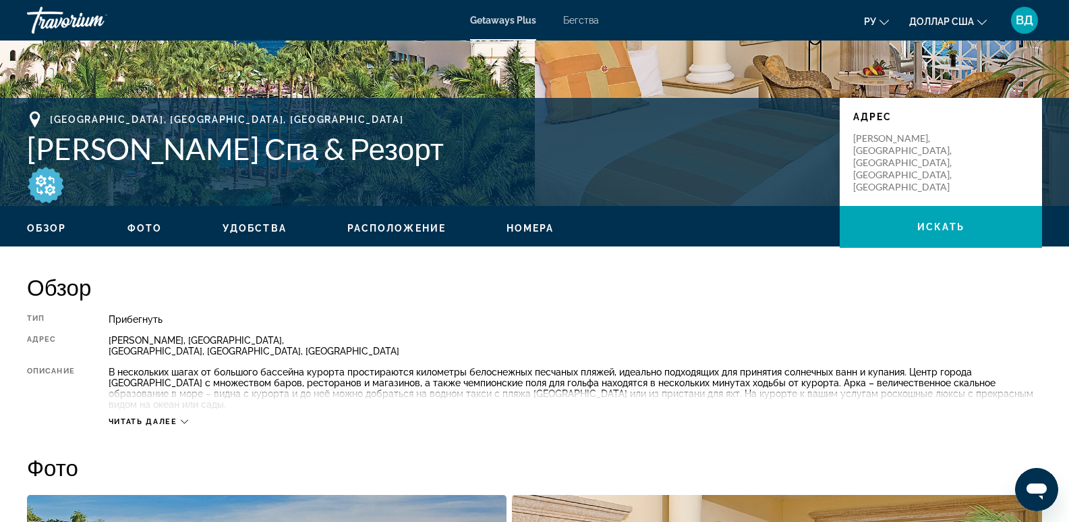
scroll to position [270, 0]
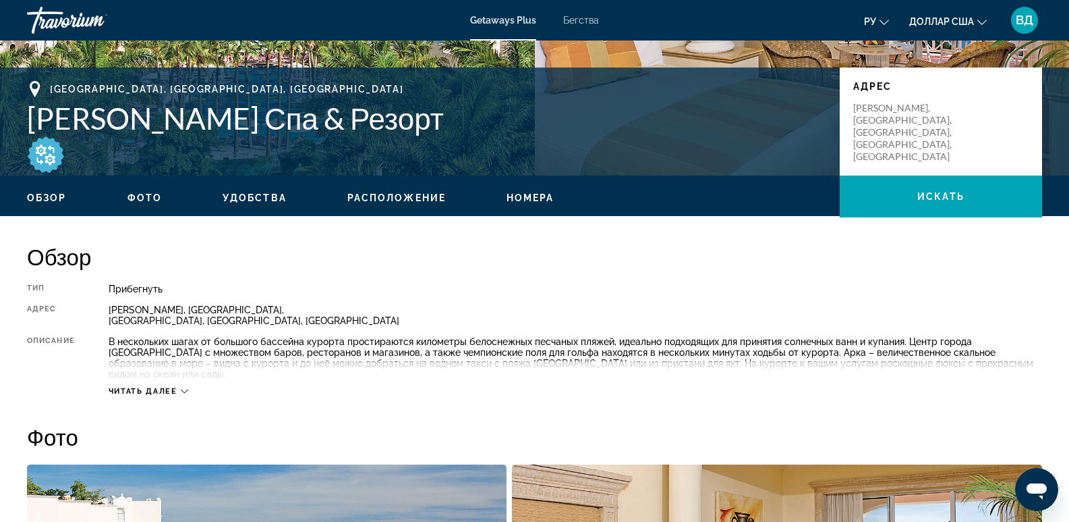
click at [144, 197] on font "Фото" at bounding box center [145, 197] width 34 height 11
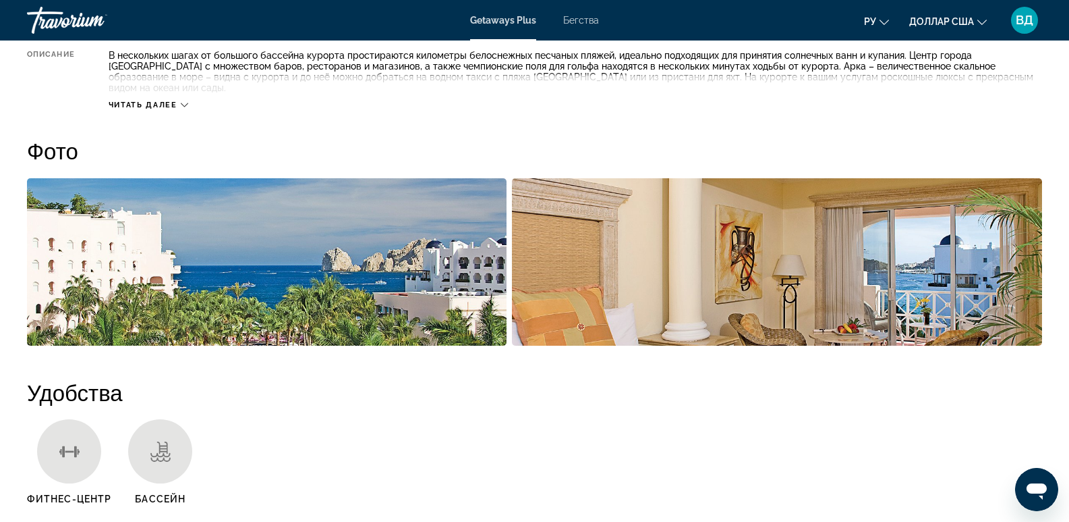
scroll to position [601, 0]
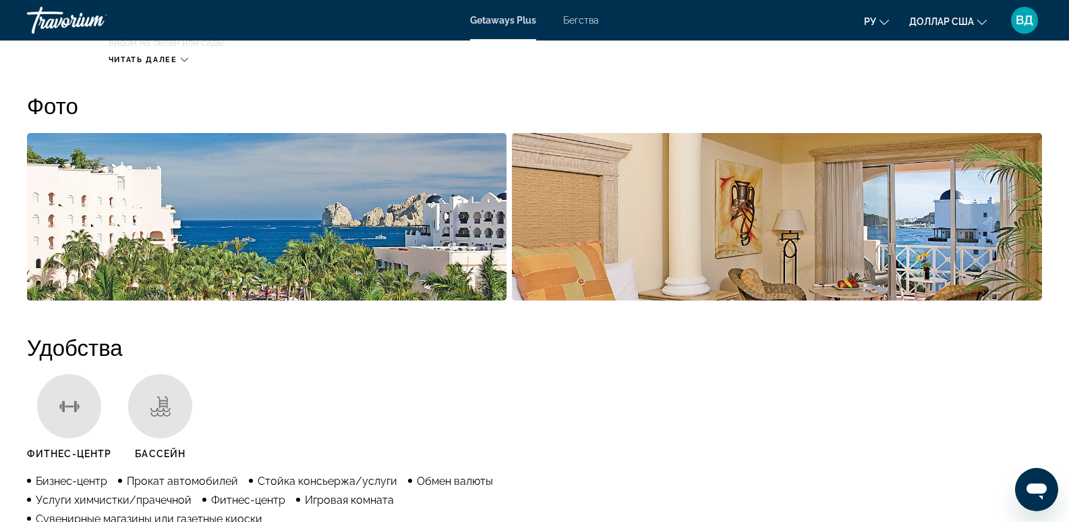
click at [309, 208] on img "Открыть полноэкранный слайдер изображений" at bounding box center [267, 216] width 480 height 167
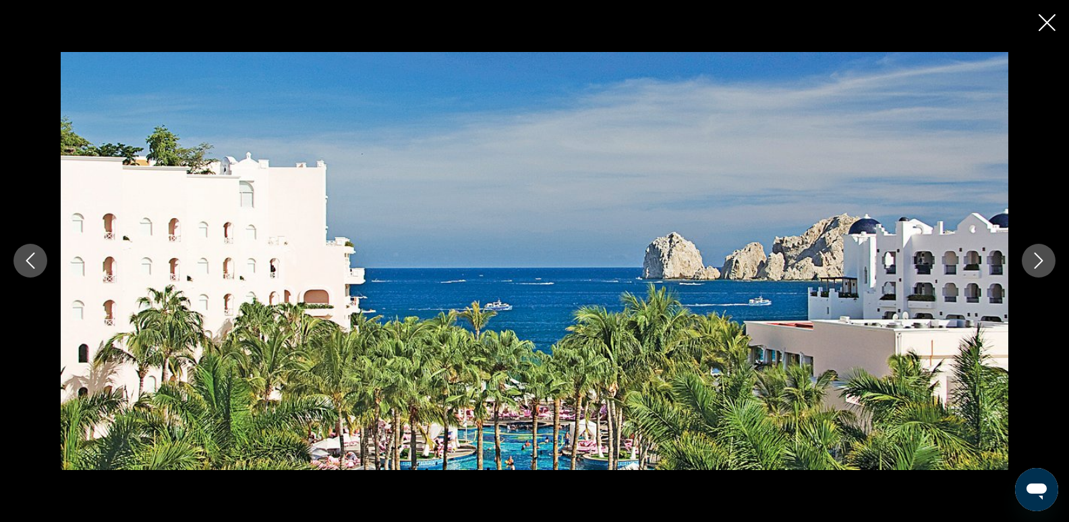
click at [1044, 262] on icon "Next image" at bounding box center [1039, 260] width 16 height 16
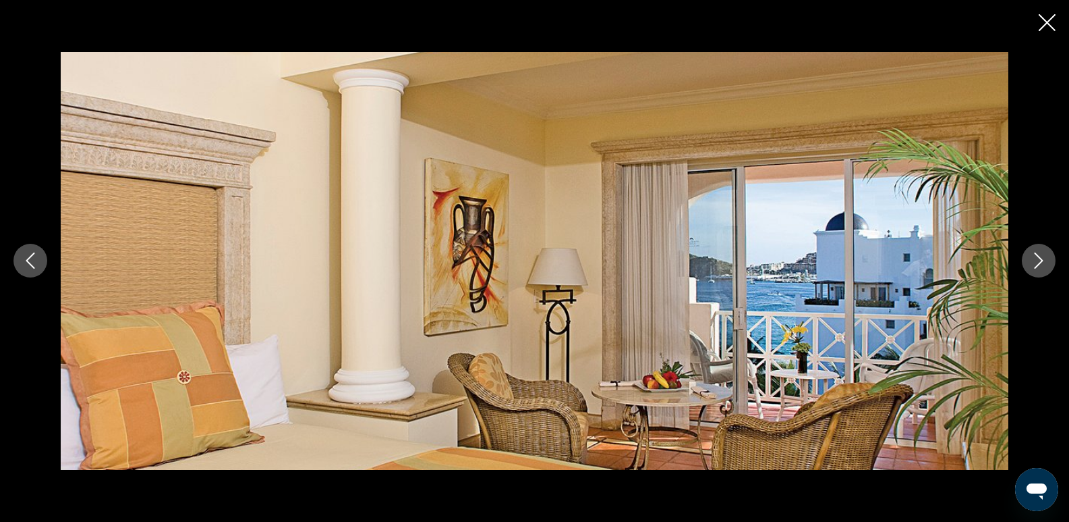
click at [1044, 262] on icon "Next image" at bounding box center [1039, 260] width 16 height 16
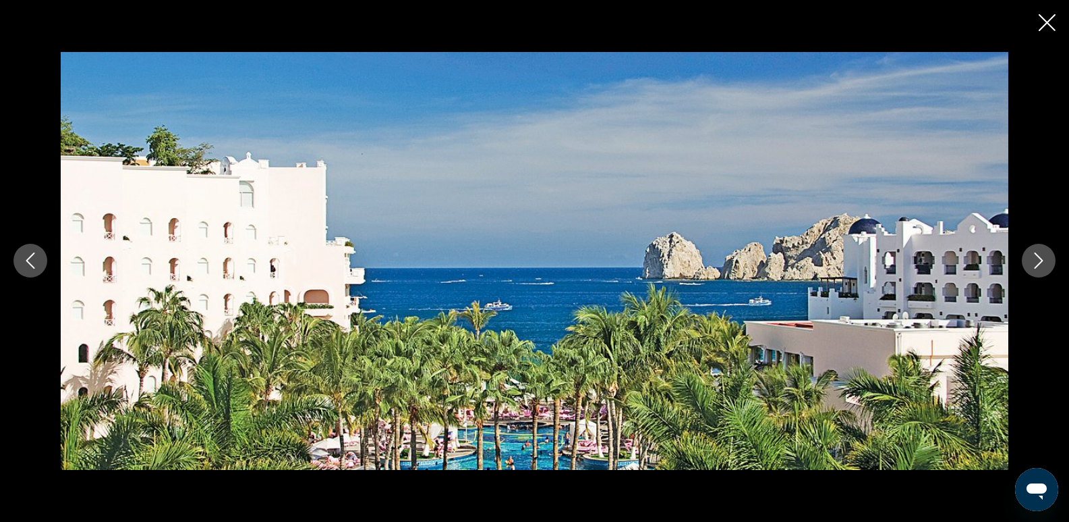
scroll to position [871, 0]
click at [1048, 12] on div "prev next" at bounding box center [534, 261] width 1069 height 522
click at [1048, 22] on icon "Close slideshow" at bounding box center [1047, 22] width 17 height 17
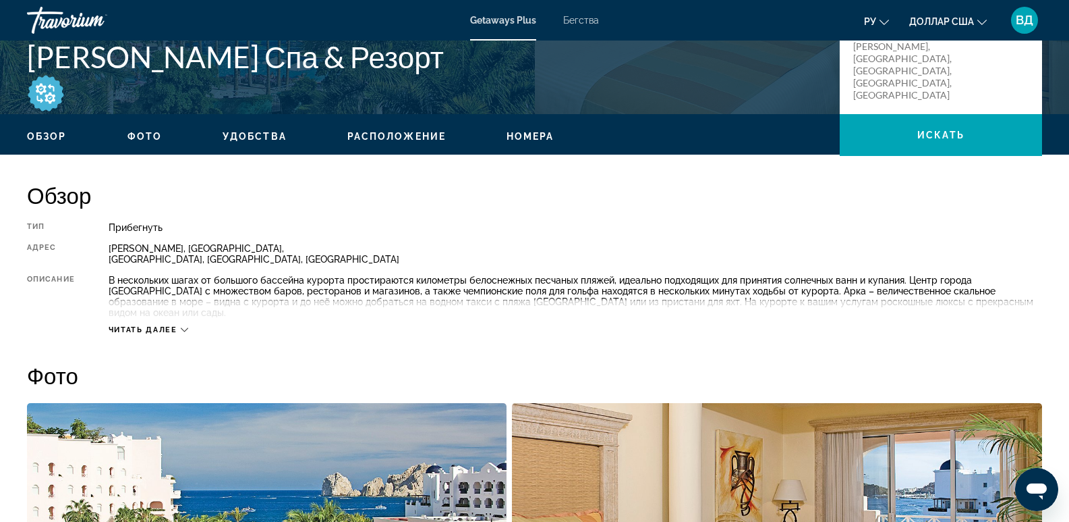
scroll to position [129, 0]
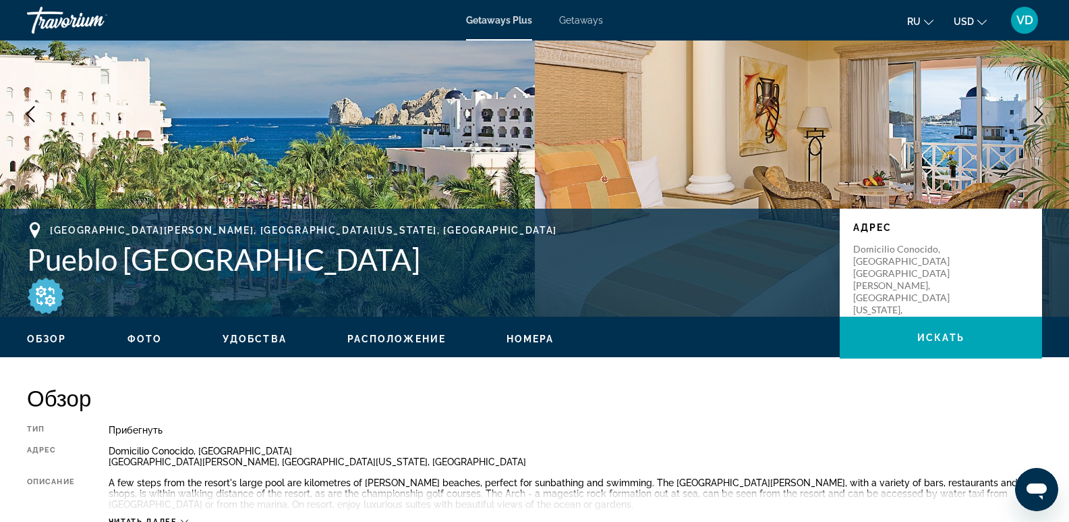
drag, startPoint x: 31, startPoint y: 256, endPoint x: 479, endPoint y: 280, distance: 448.6
click at [486, 277] on div "Cabo San Lucas, Baja California Sur, Mexico Pueblo Bonito Rose Spa & Resort" at bounding box center [427, 252] width 800 height 61
copy h1 "Pueblo [PERSON_NAME][GEOGRAPHIC_DATA]"
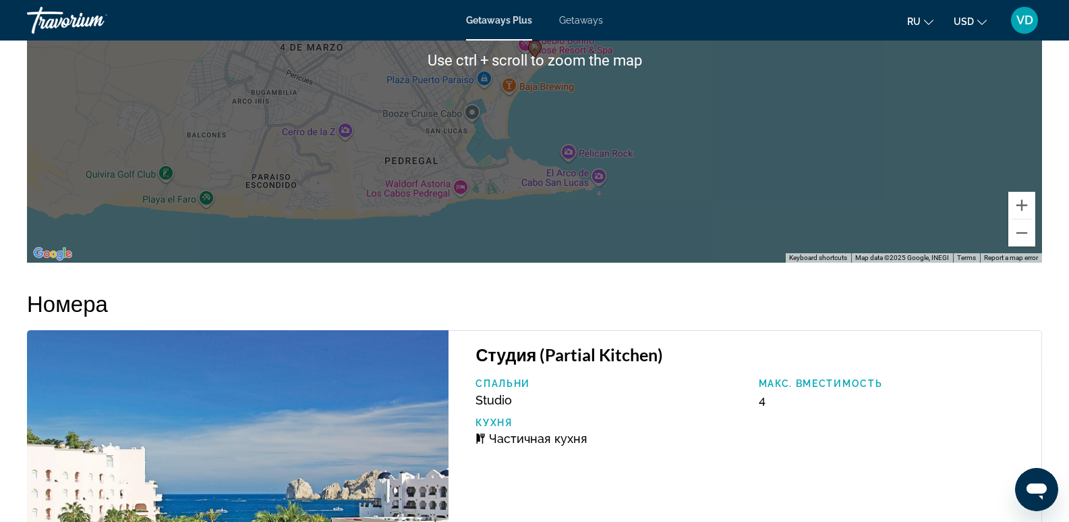
scroll to position [2693, 0]
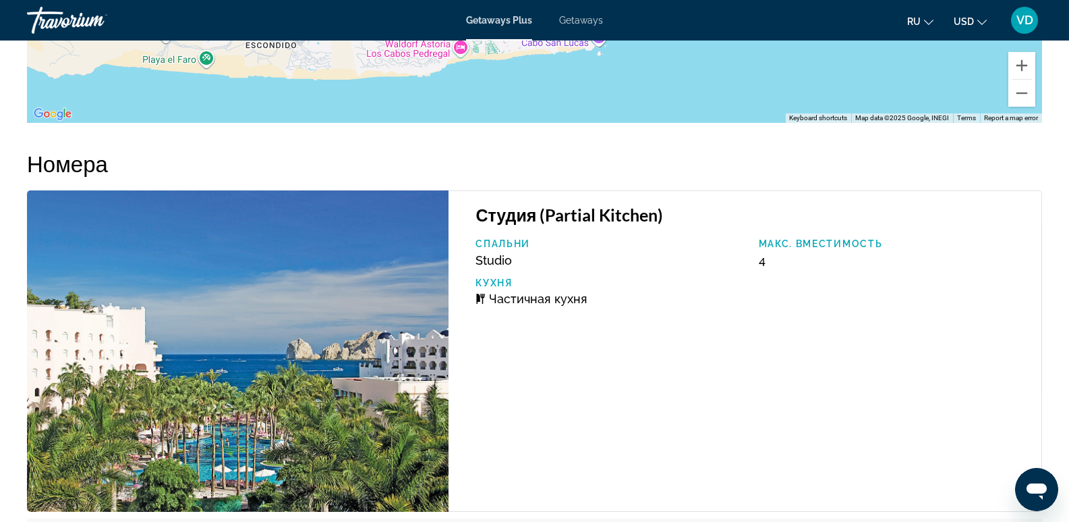
drag, startPoint x: 491, startPoint y: 217, endPoint x: 490, endPoint y: 194, distance: 22.3
click at [490, 204] on div "Студия (Partial Kitchen) Спальни Studio Макс. вместимость 4 Кухня Частичная кух…" at bounding box center [746, 350] width 594 height 321
click at [490, 204] on h3 "Студия (Partial Kitchen)" at bounding box center [752, 214] width 553 height 20
click at [693, 300] on div "Спальни Studio Макс. вместимость 4 Кухня Частичная кухня" at bounding box center [752, 277] width 566 height 78
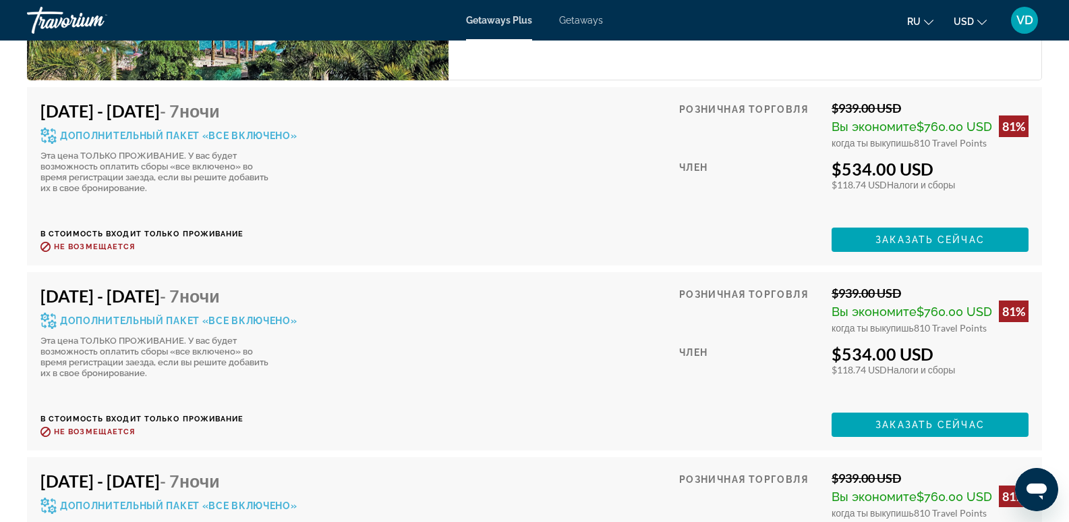
scroll to position [3165, 0]
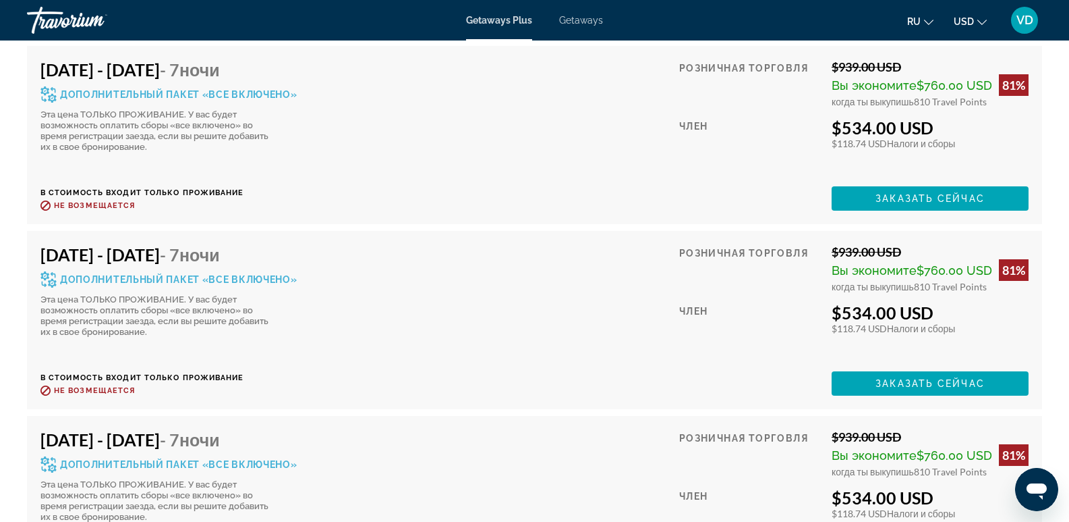
click at [248, 87] on div "Дополнительный пакет «все включено»" at bounding box center [168, 94] width 257 height 16
click at [136, 90] on span "Дополнительный пакет «все включено»" at bounding box center [178, 94] width 237 height 9
drag, startPoint x: 34, startPoint y: 86, endPoint x: 36, endPoint y: 76, distance: 11.1
click at [33, 86] on div "Mar 8, 2026 - Mar 15, 2026 - 7 ночи Дополнительный пакет «все включено» Эта цен…" at bounding box center [534, 135] width 1015 height 178
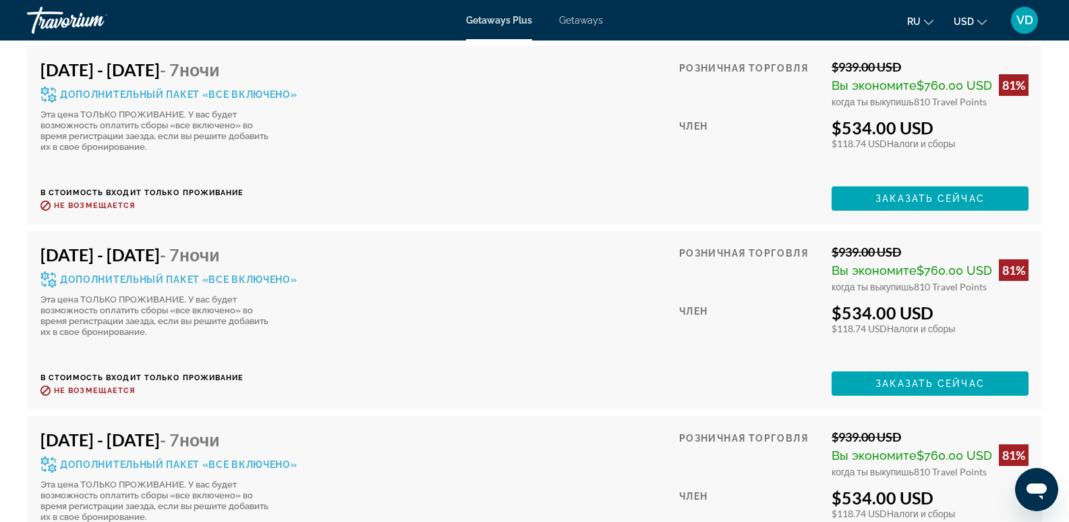
click at [47, 86] on icon "Main content" at bounding box center [48, 94] width 16 height 16
click at [103, 63] on h4 "Mar 8, 2026 - Mar 15, 2026 - 7 ночи" at bounding box center [168, 69] width 257 height 20
click at [107, 71] on div "Mar 8, 2026 - Mar 15, 2026 - 7 ночи Дополнительный пакет «все включено» Эта цен…" at bounding box center [168, 105] width 257 height 93
click at [135, 86] on div "Дополнительный пакет «все включено»" at bounding box center [168, 94] width 257 height 16
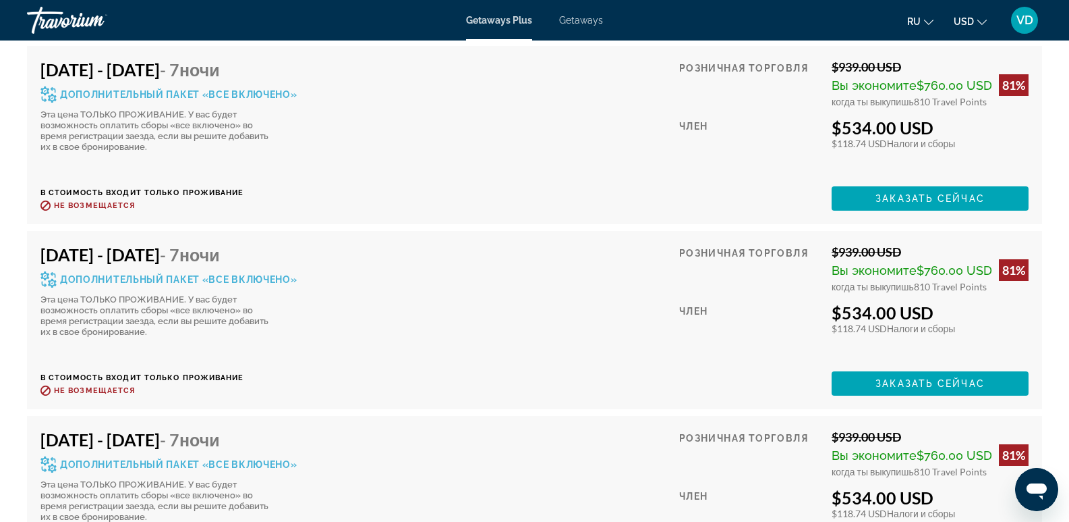
click at [138, 90] on span "Дополнительный пакет «все включено»" at bounding box center [178, 94] width 237 height 9
click at [232, 244] on h4 "Mar 16, 2026 - Mar 23, 2026 - 7 ночи" at bounding box center [168, 254] width 257 height 20
click at [849, 372] on span "Main content" at bounding box center [930, 383] width 197 height 32
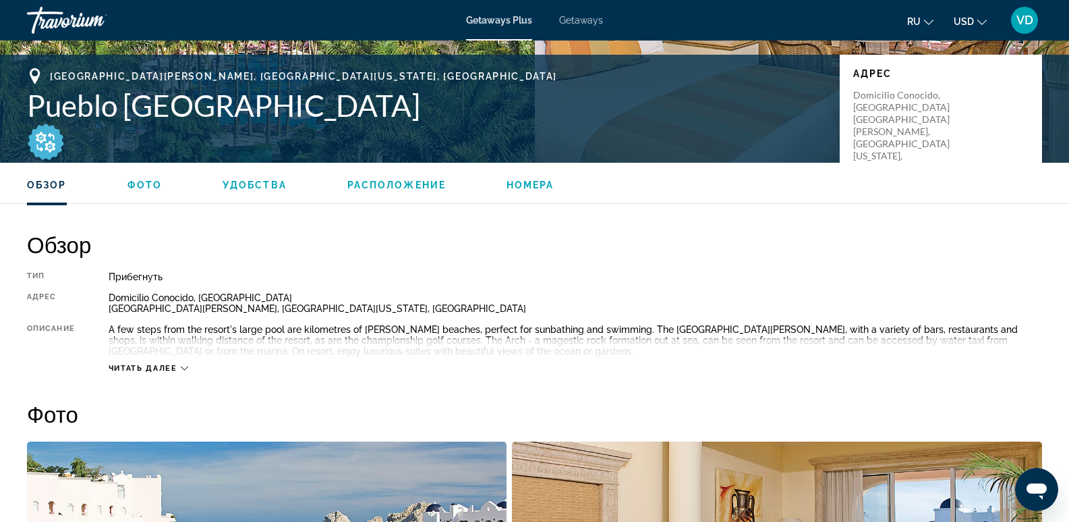
scroll to position [405, 0]
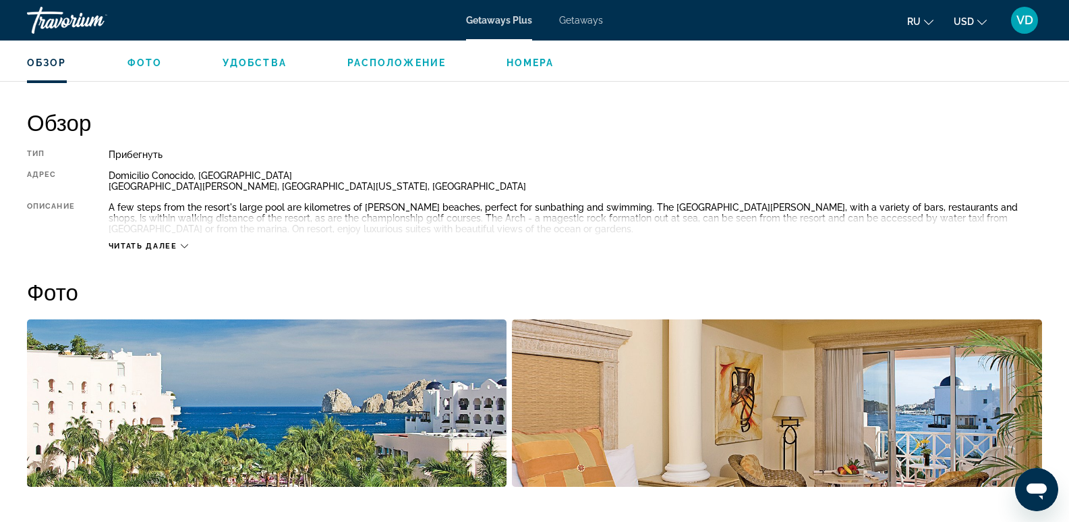
click at [184, 246] on icon "Main content" at bounding box center [184, 246] width 7 height 4
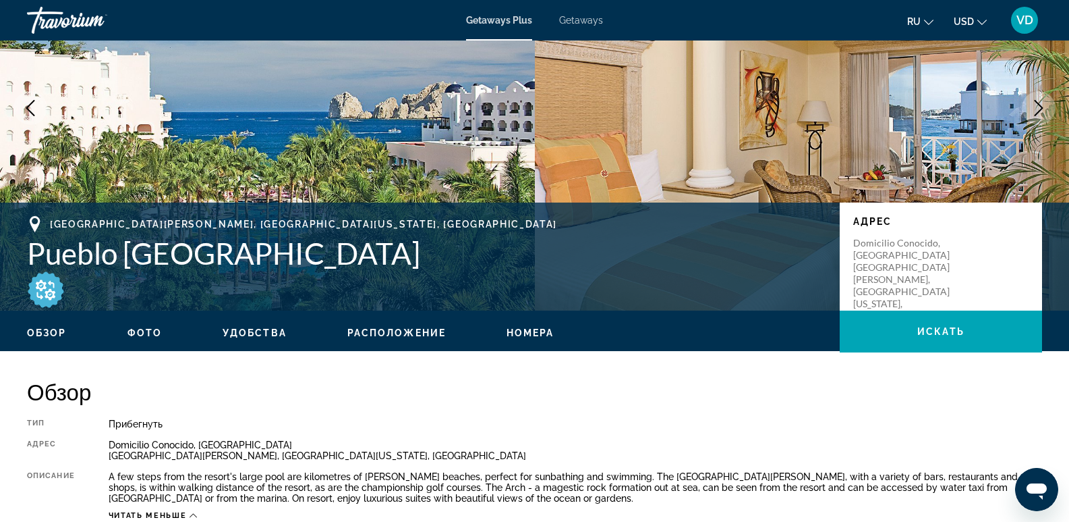
scroll to position [0, 0]
